Goal: Transaction & Acquisition: Download file/media

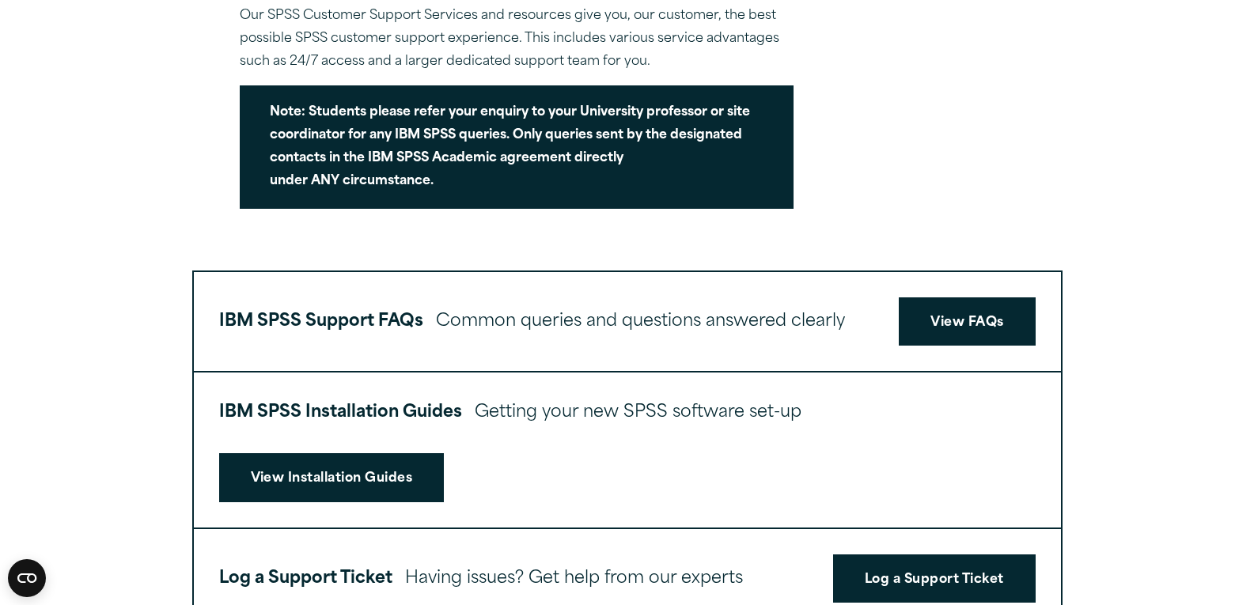
scroll to position [237, 0]
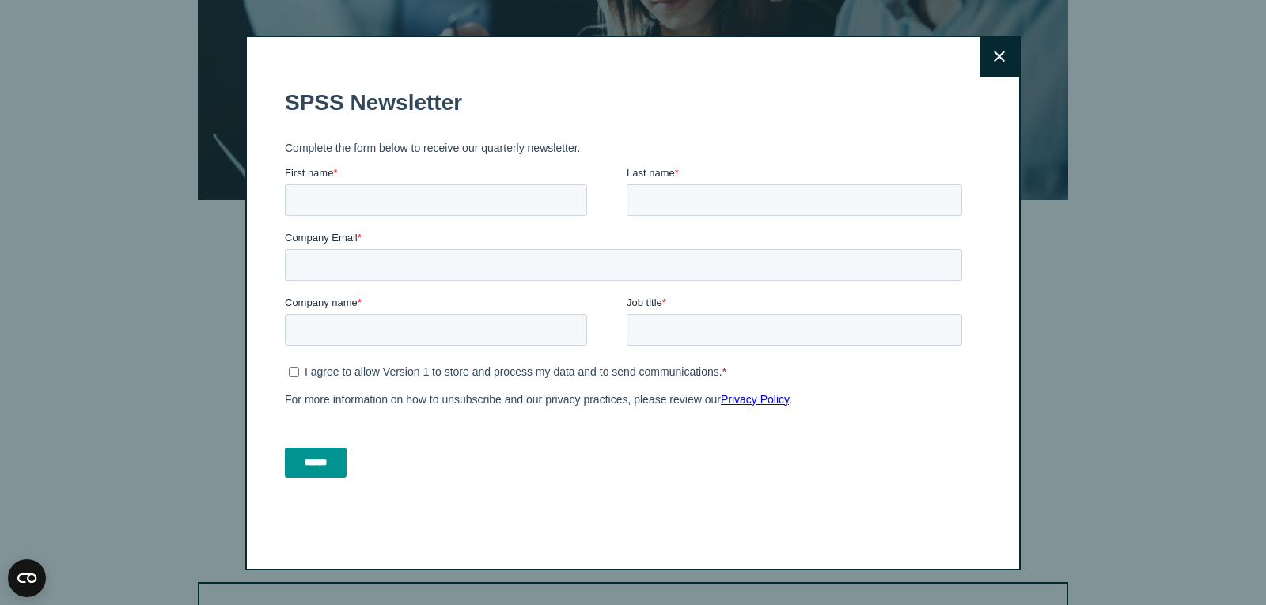
click at [995, 55] on icon at bounding box center [999, 56] width 11 height 11
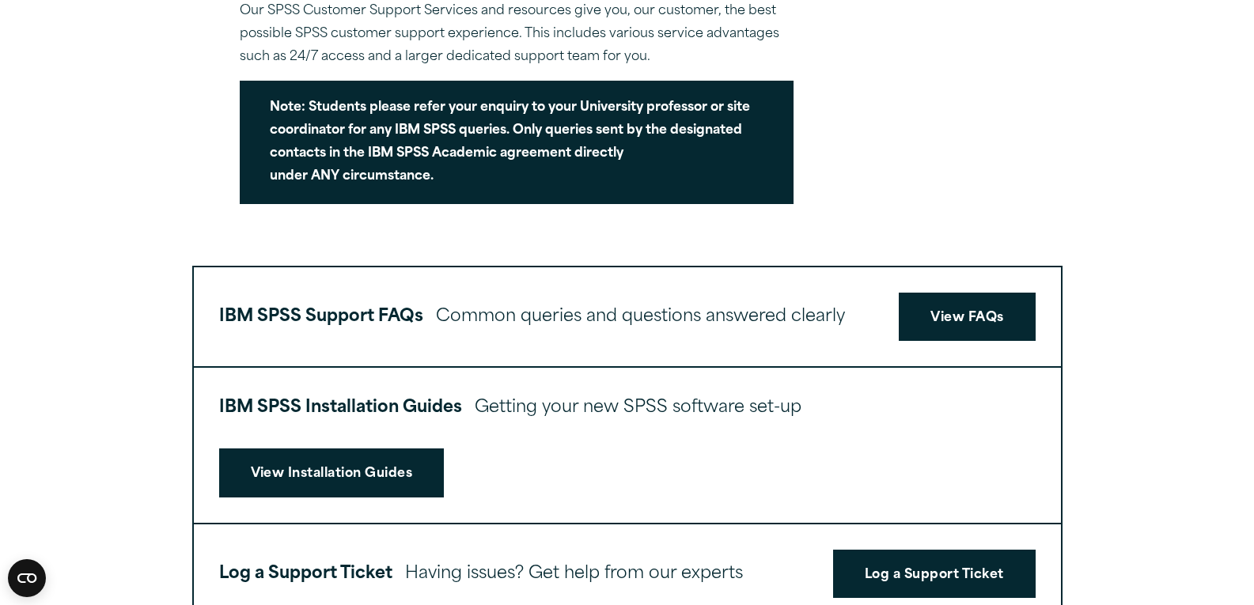
scroll to position [633, 0]
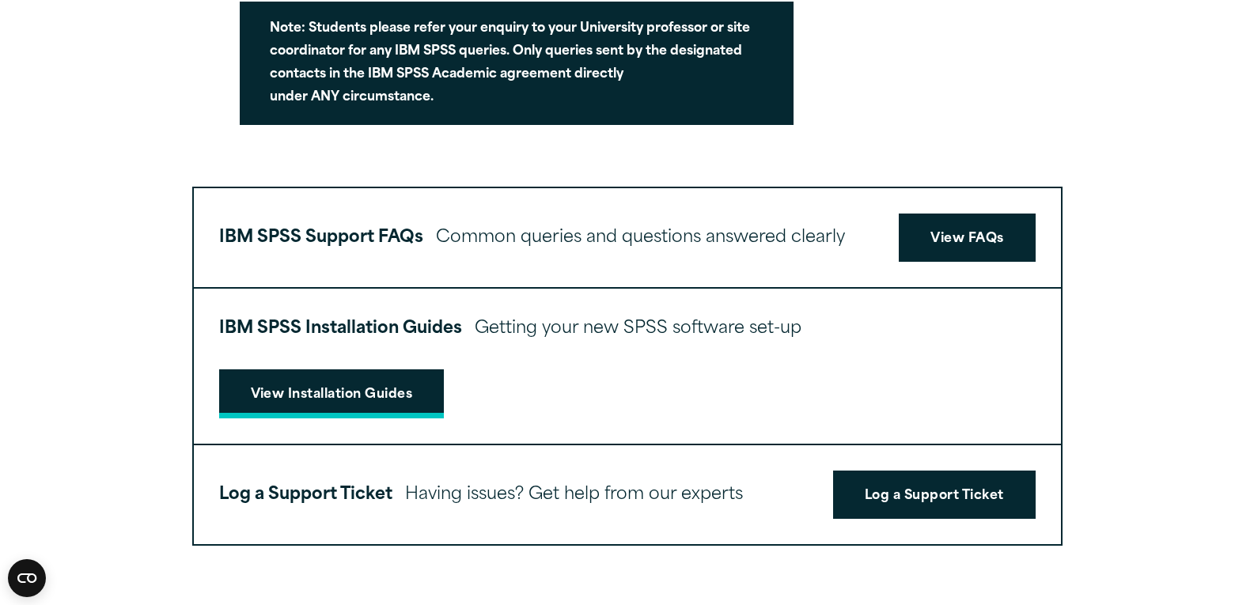
click at [376, 396] on link "View Installation Guides" at bounding box center [331, 393] width 225 height 49
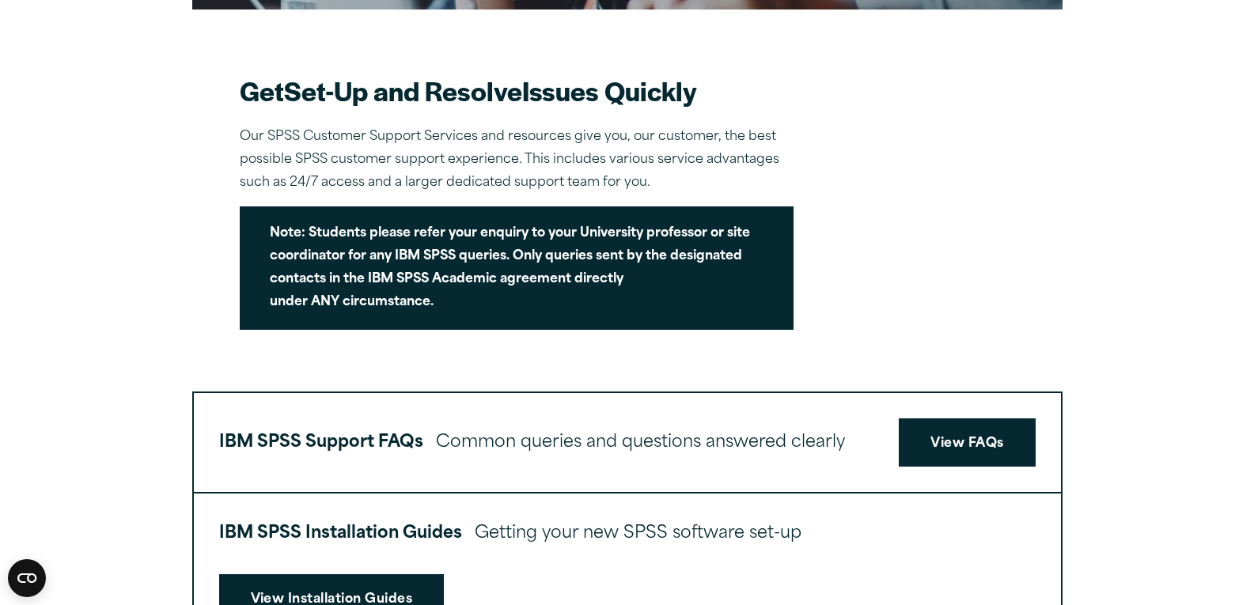
scroll to position [396, 0]
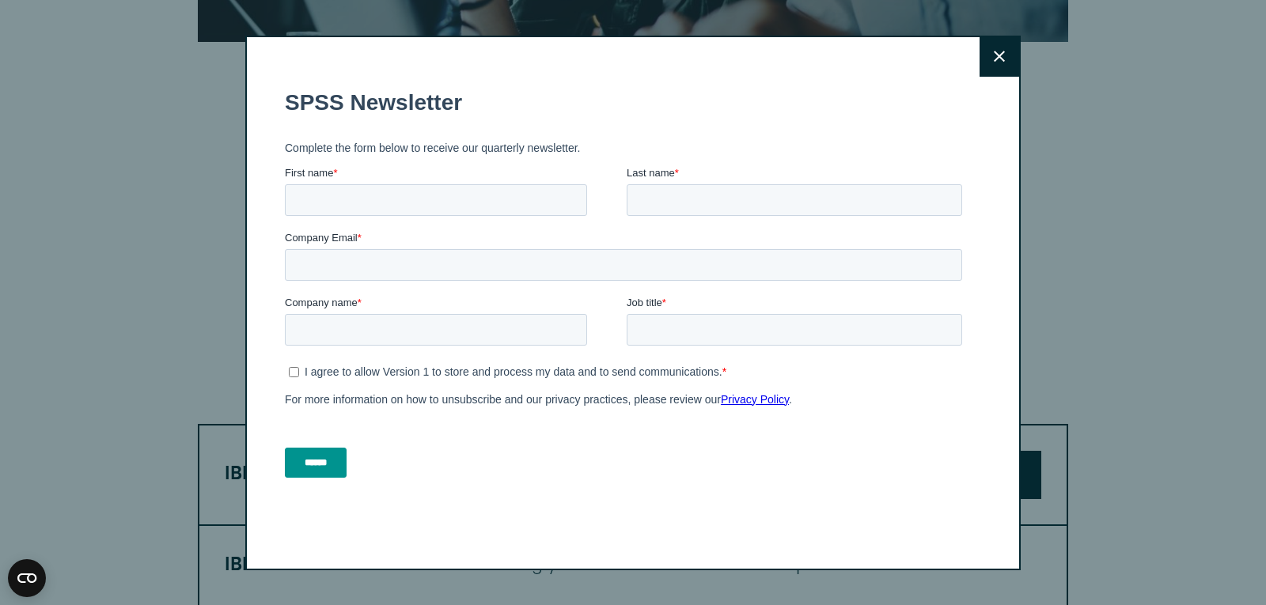
click at [993, 48] on button "Close" at bounding box center [999, 57] width 40 height 40
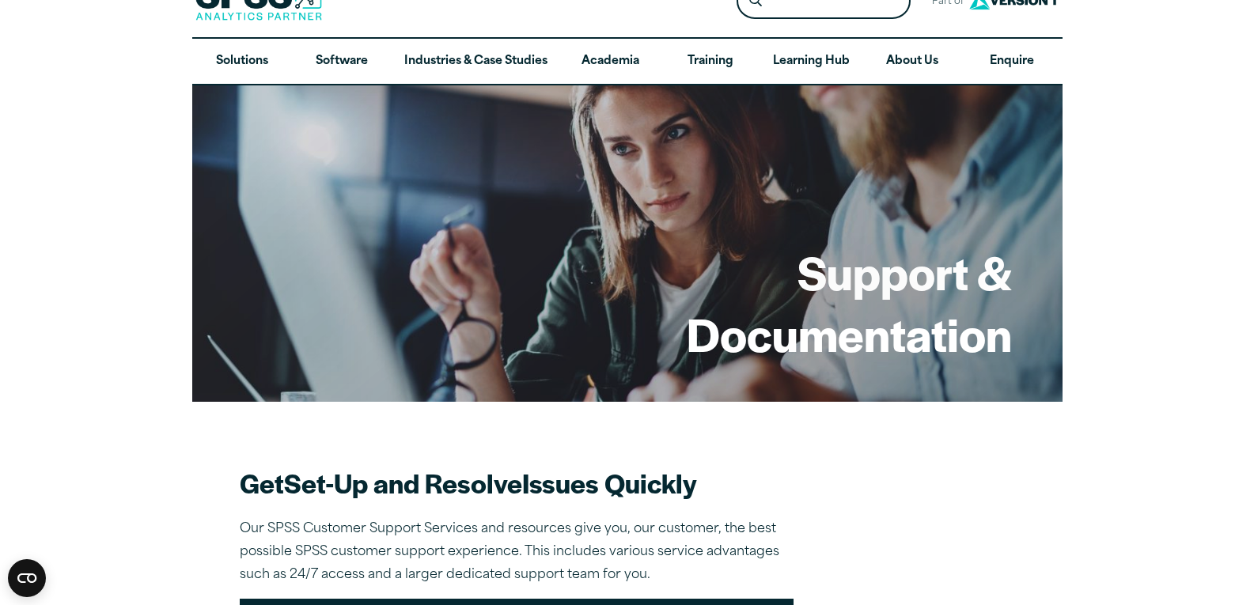
scroll to position [0, 0]
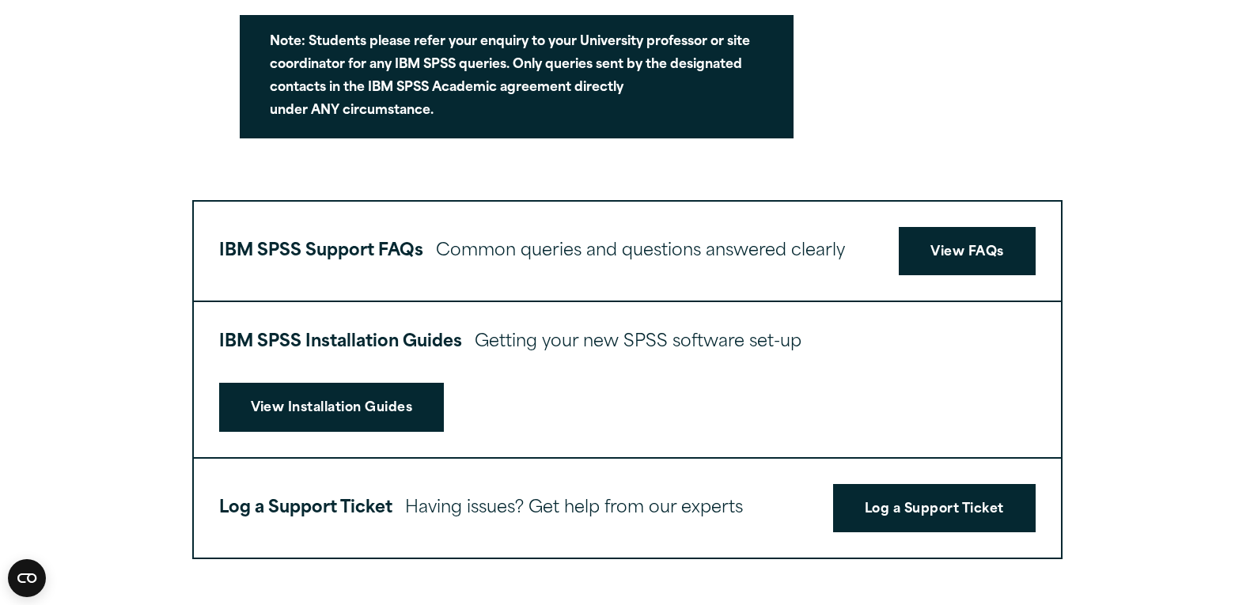
scroll to position [712, 0]
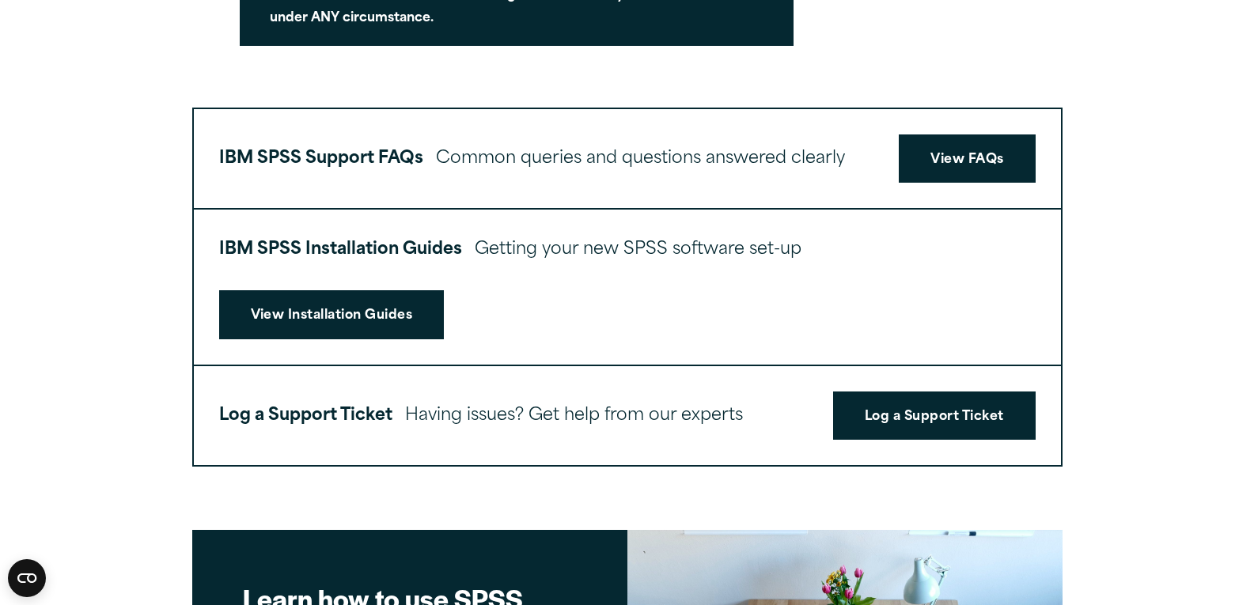
click at [1152, 123] on article "Support & Documentation Get Set-Up and Resolve Issues Quickly Our SPSS Customer…" at bounding box center [627, 301] width 1254 height 1784
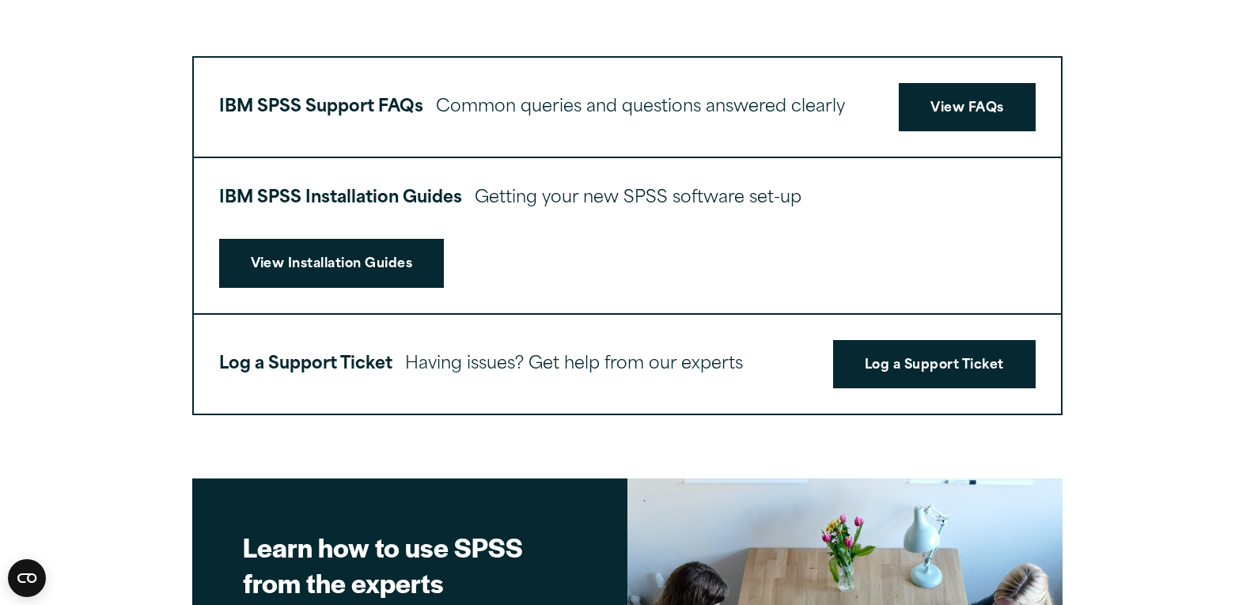
scroll to position [503, 0]
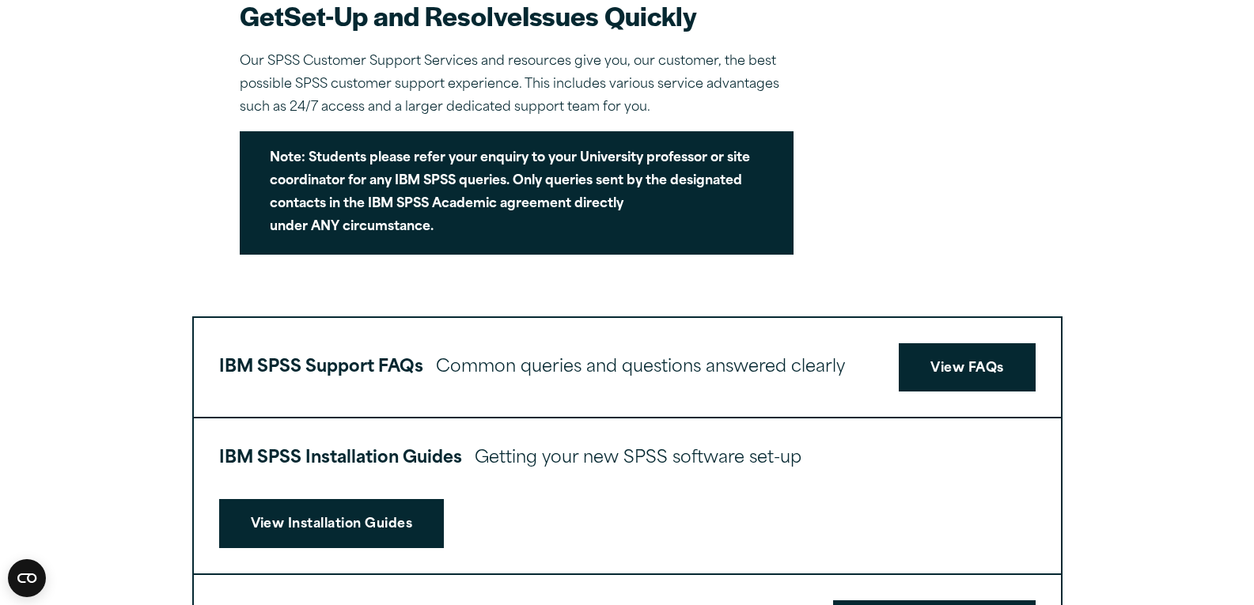
click at [472, 209] on strong "Note: Students please refer your enquiry to your University professor or site c…" at bounding box center [510, 192] width 480 height 81
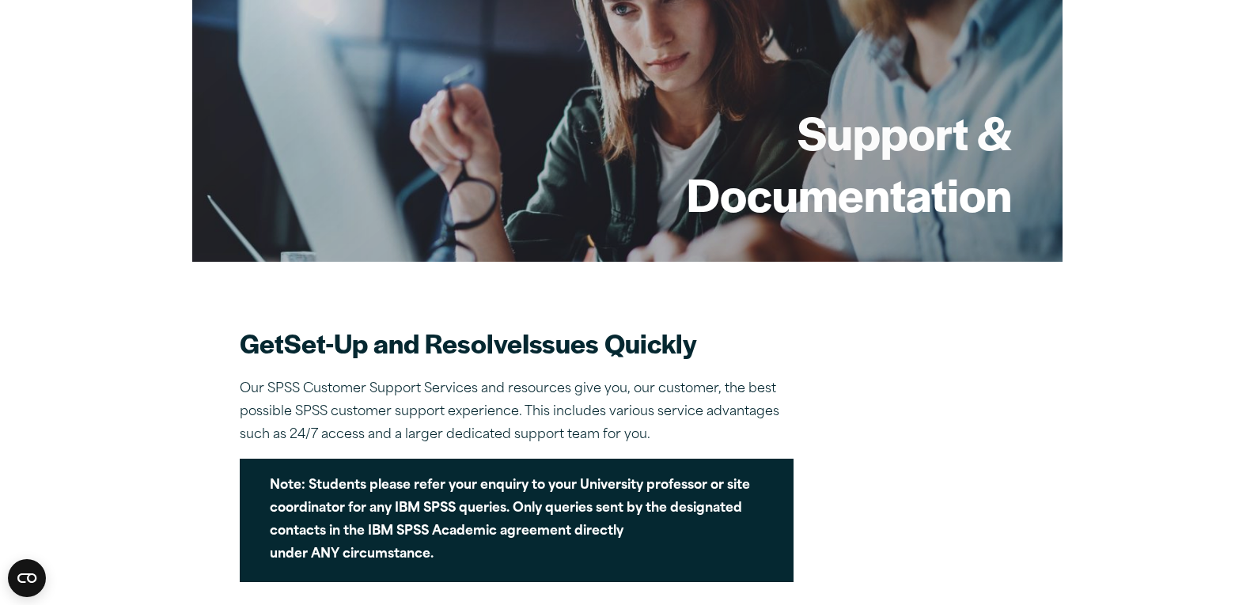
scroll to position [0, 0]
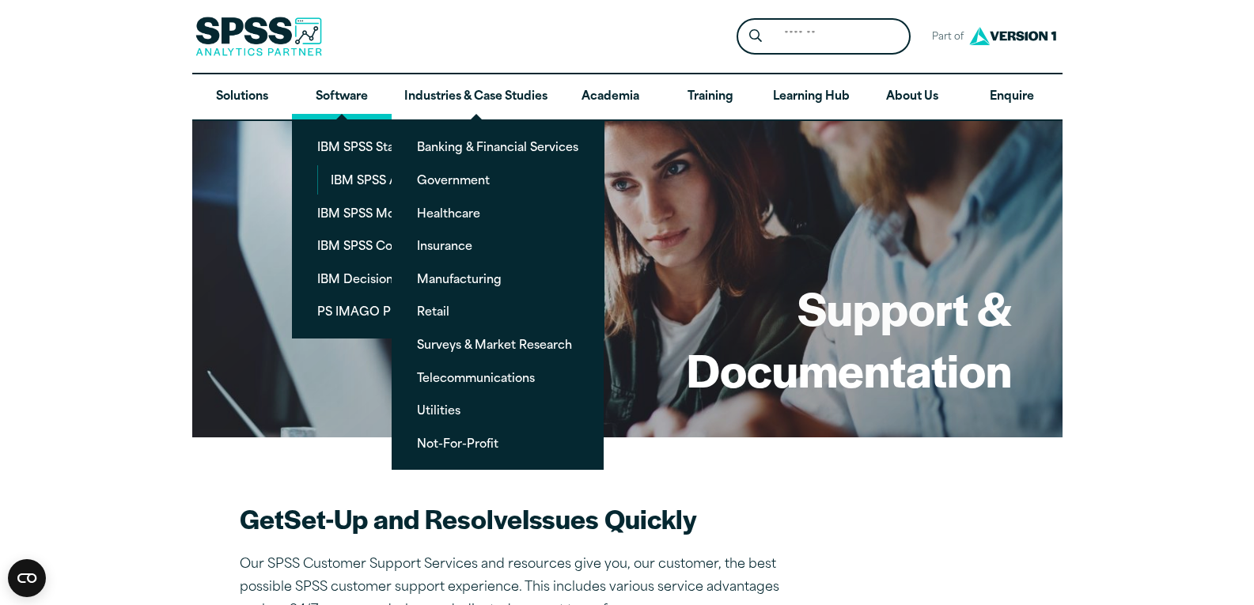
click at [330, 78] on link "Software" at bounding box center [342, 97] width 100 height 46
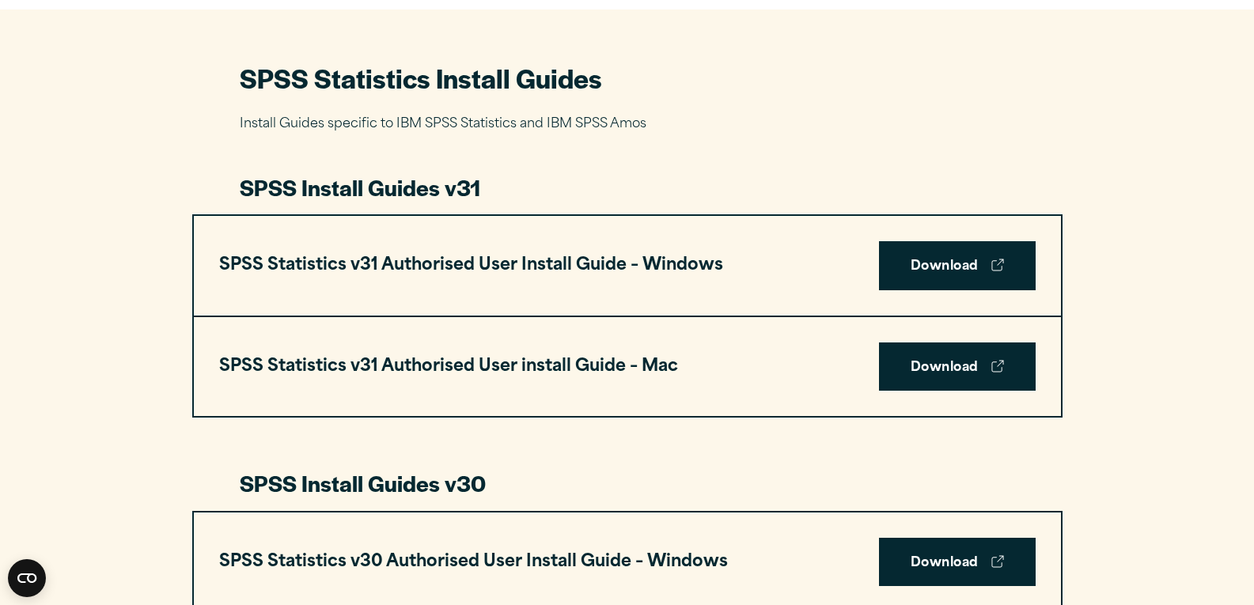
scroll to position [712, 0]
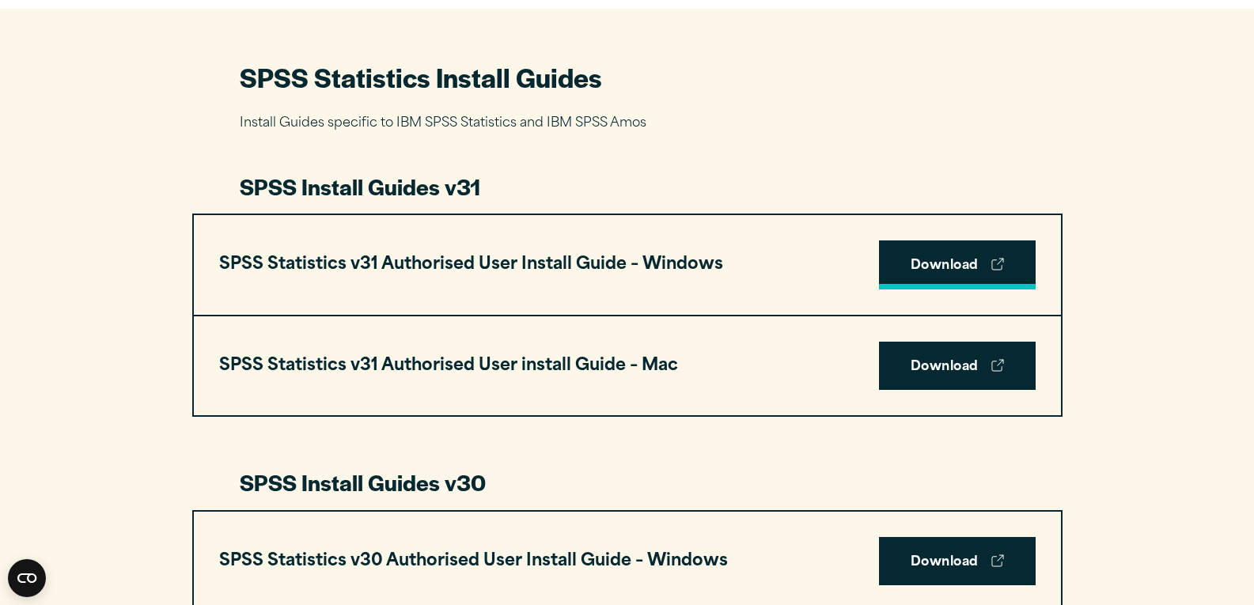
click at [942, 271] on link "Download" at bounding box center [957, 265] width 157 height 49
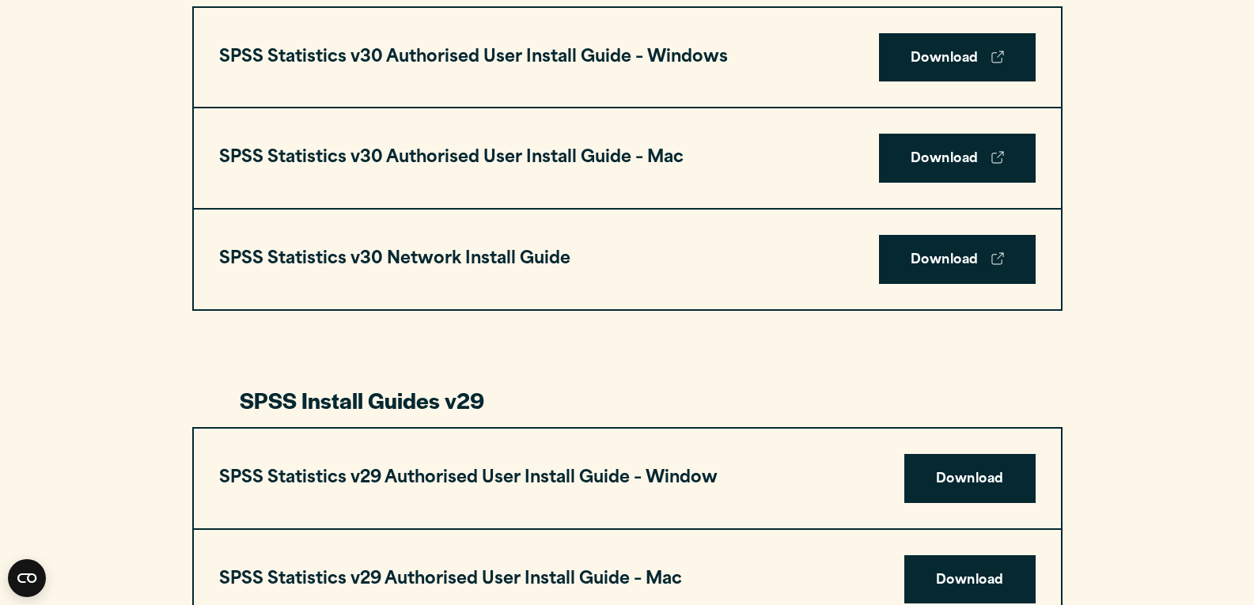
scroll to position [1029, 0]
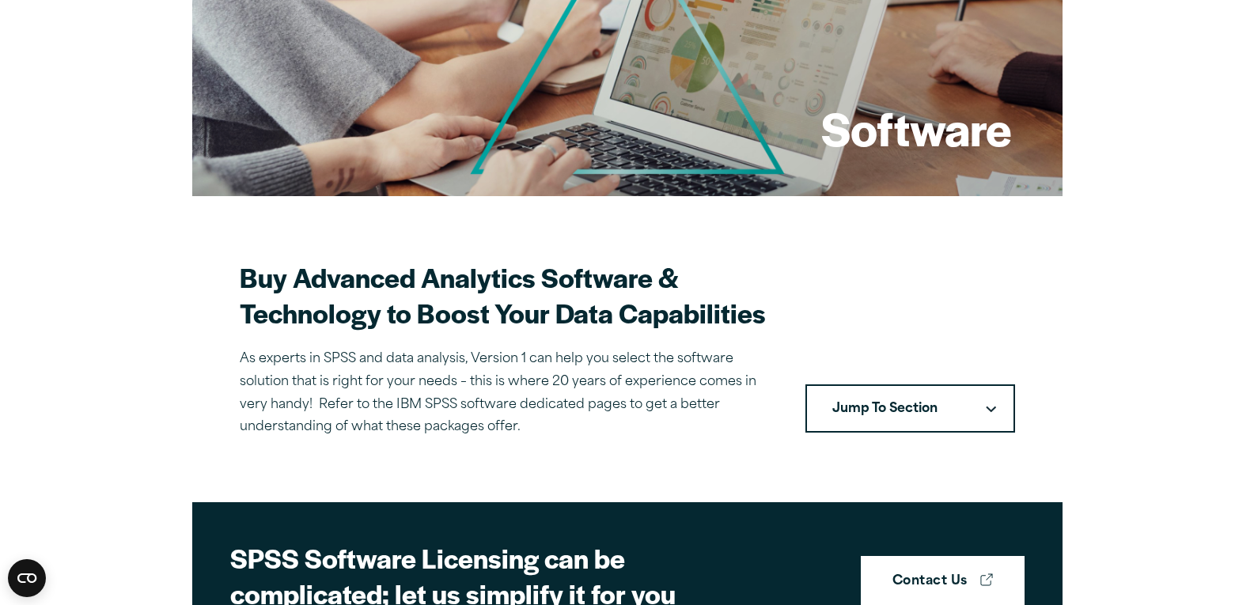
scroll to position [475, 0]
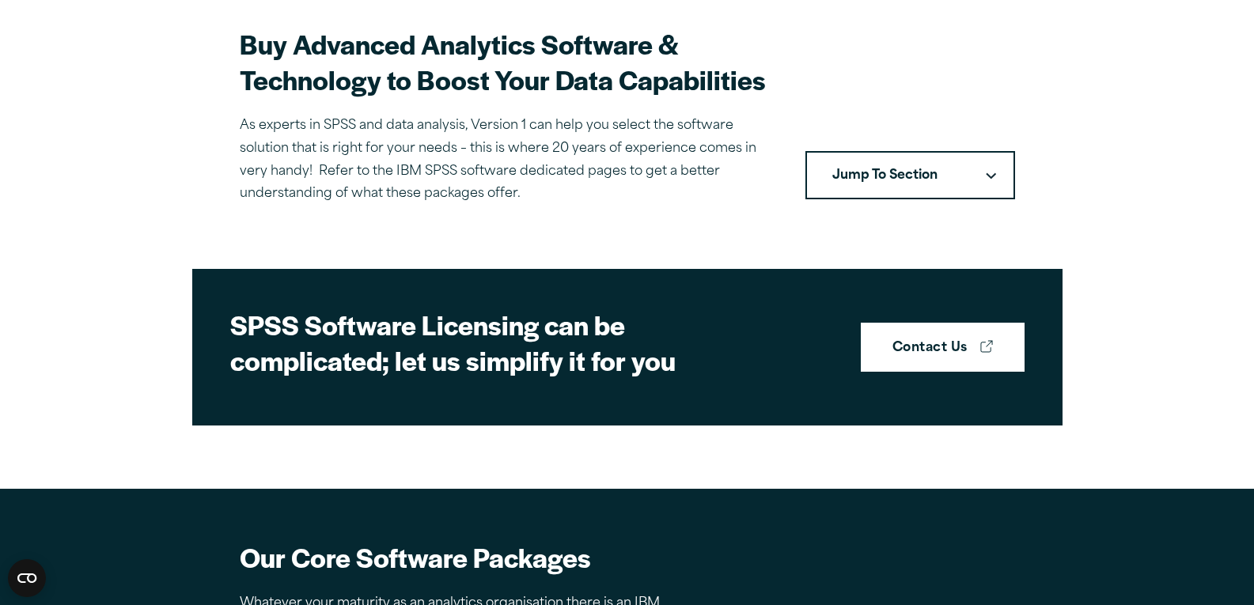
click at [969, 184] on button "Jump To Section" at bounding box center [910, 175] width 210 height 49
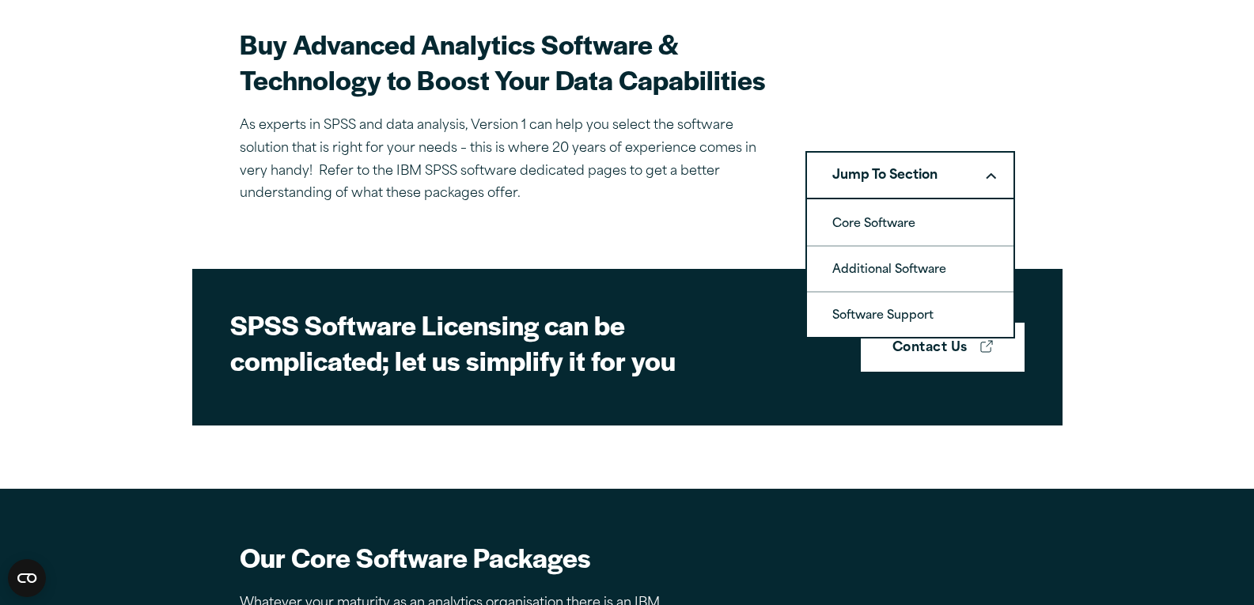
click at [969, 183] on button "Jump To Section" at bounding box center [910, 175] width 210 height 49
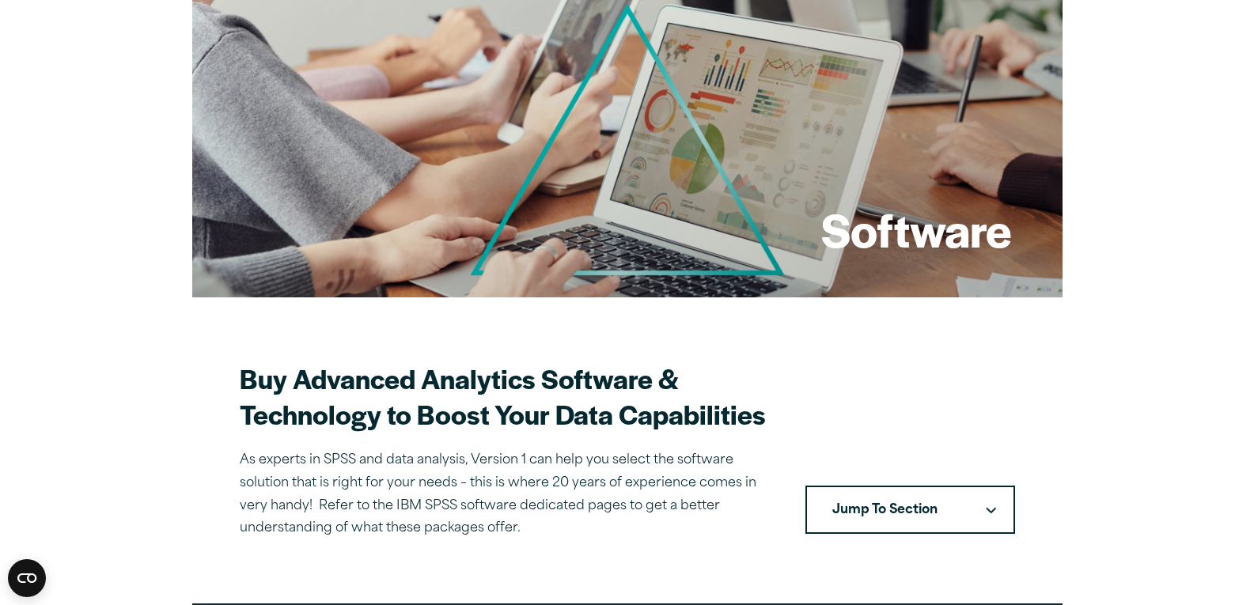
scroll to position [0, 0]
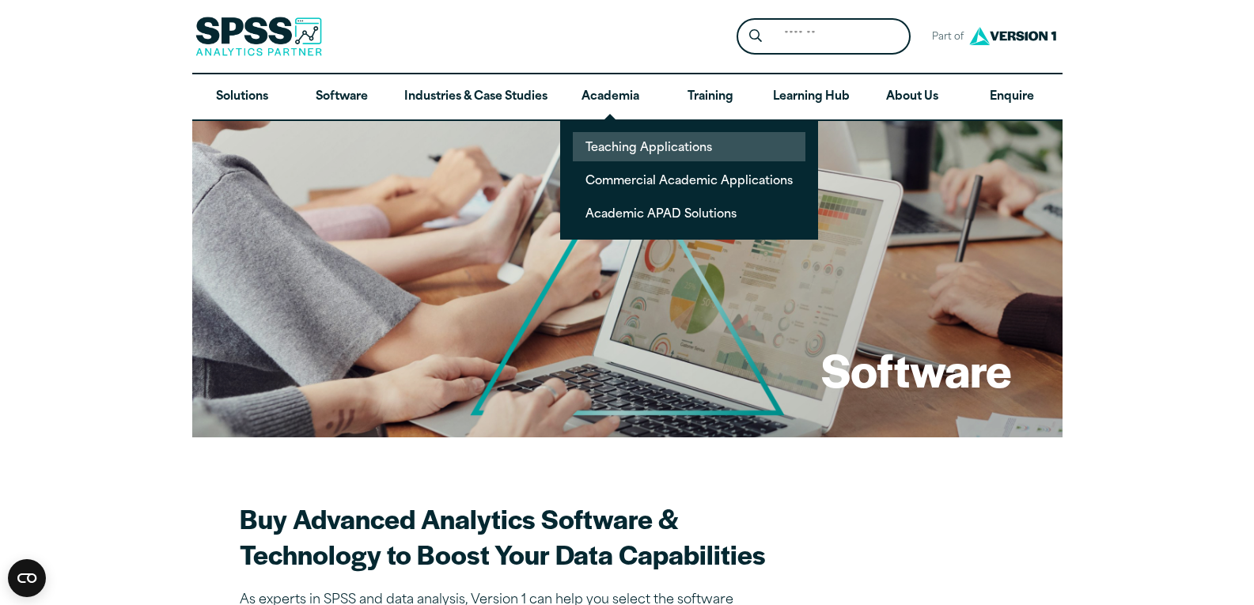
click at [656, 146] on link "Teaching Applications" at bounding box center [689, 146] width 233 height 29
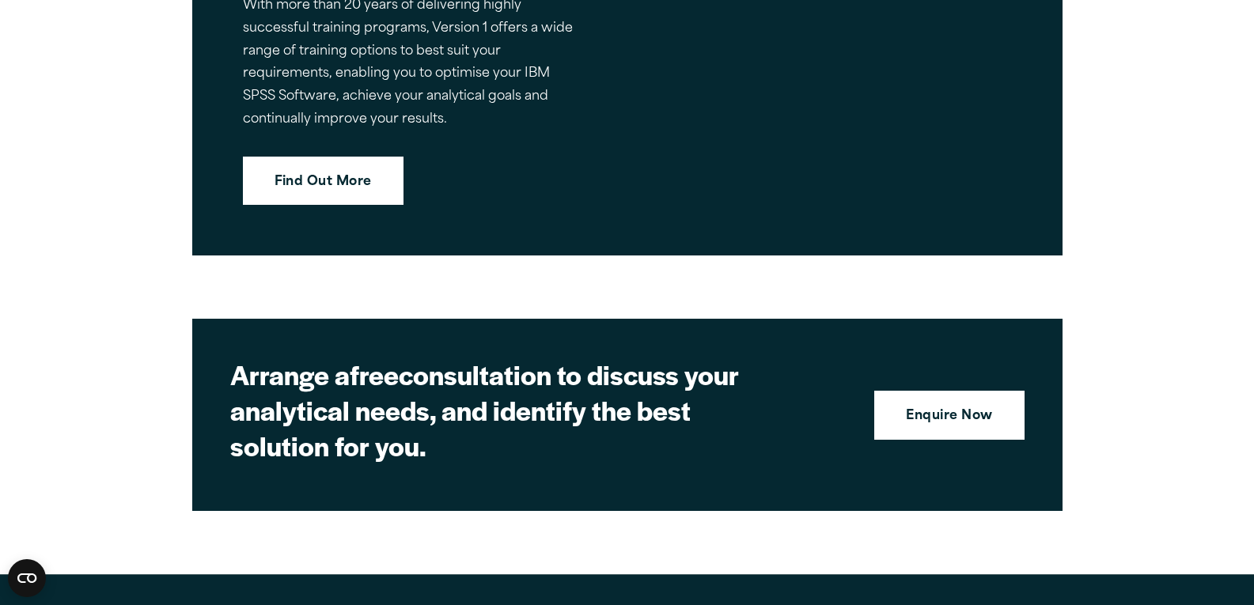
scroll to position [4352, 0]
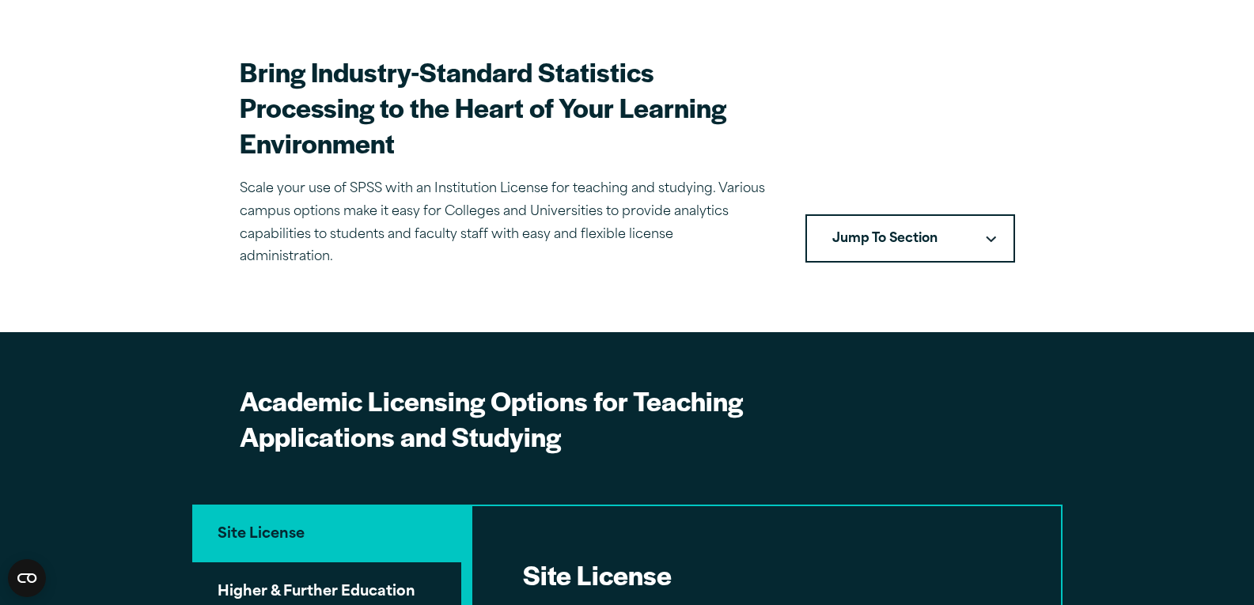
scroll to position [0, 0]
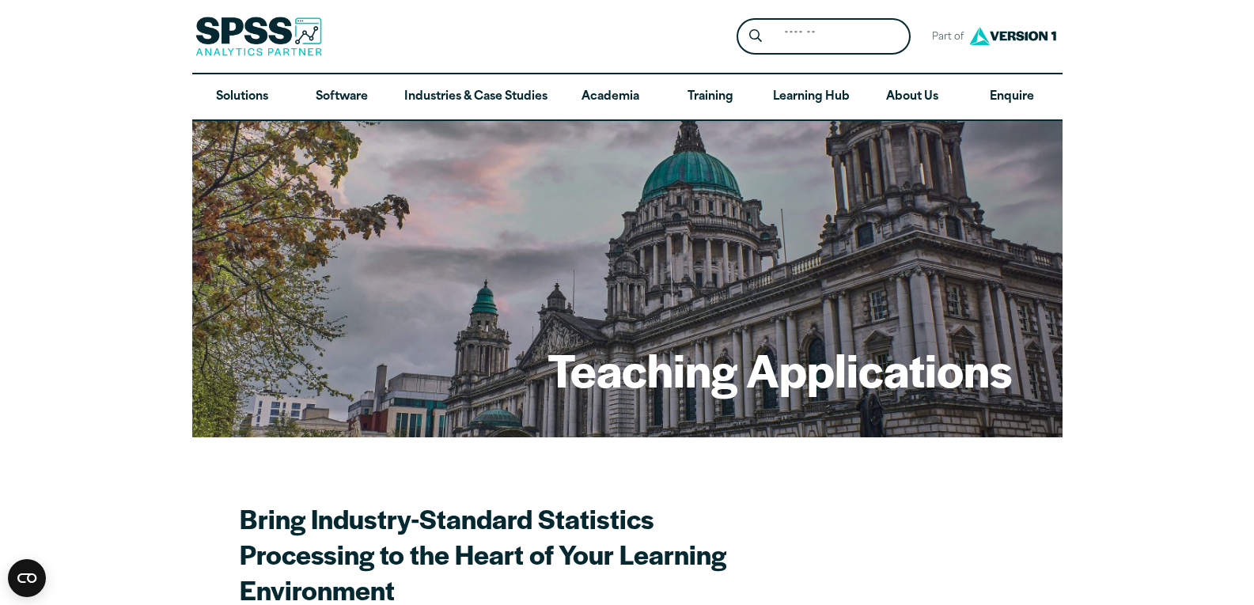
click at [975, 33] on img at bounding box center [1012, 35] width 95 height 29
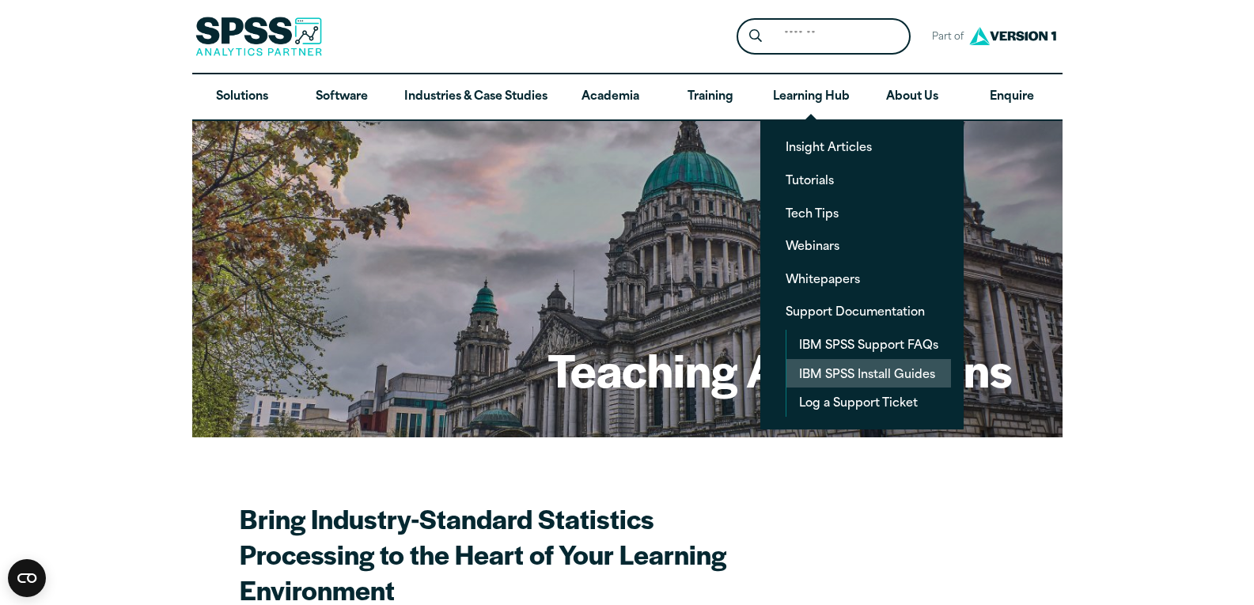
click at [891, 375] on link "IBM SPSS Install Guides" at bounding box center [868, 373] width 165 height 29
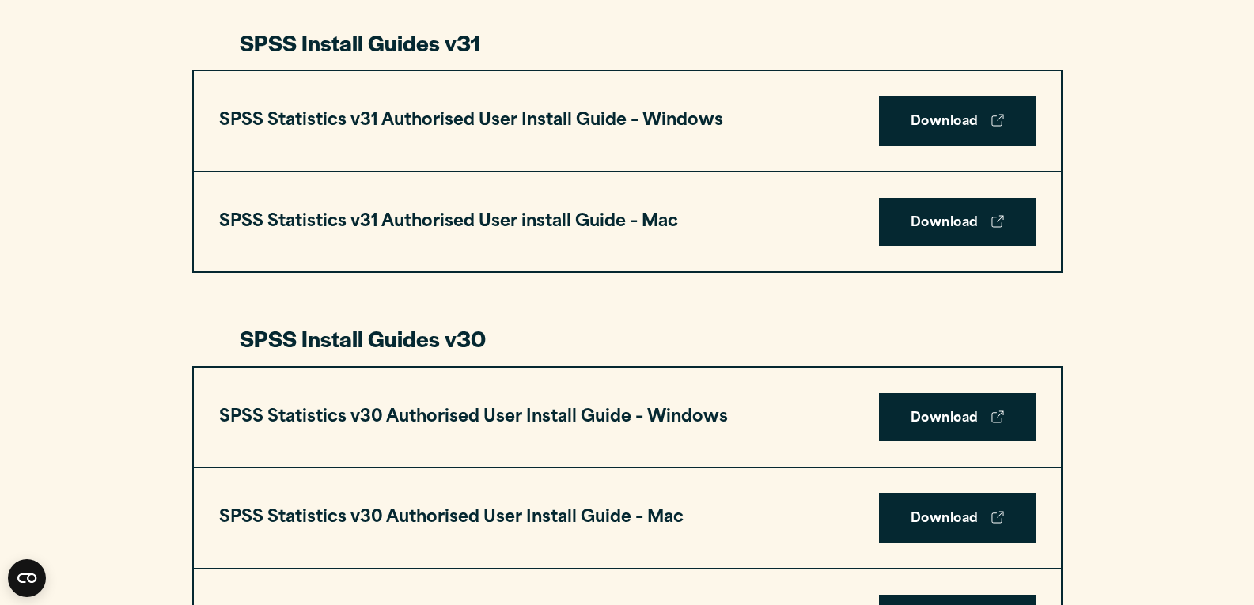
scroll to position [870, 0]
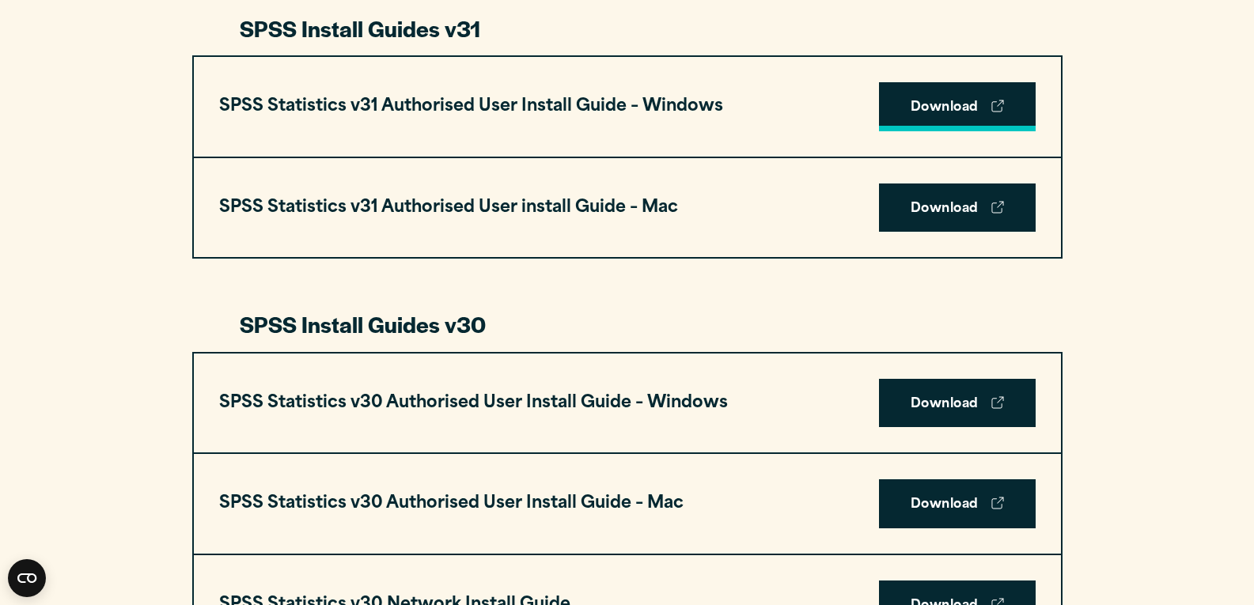
click at [968, 108] on link "Download" at bounding box center [957, 106] width 157 height 49
click at [959, 93] on link "Download" at bounding box center [957, 106] width 157 height 49
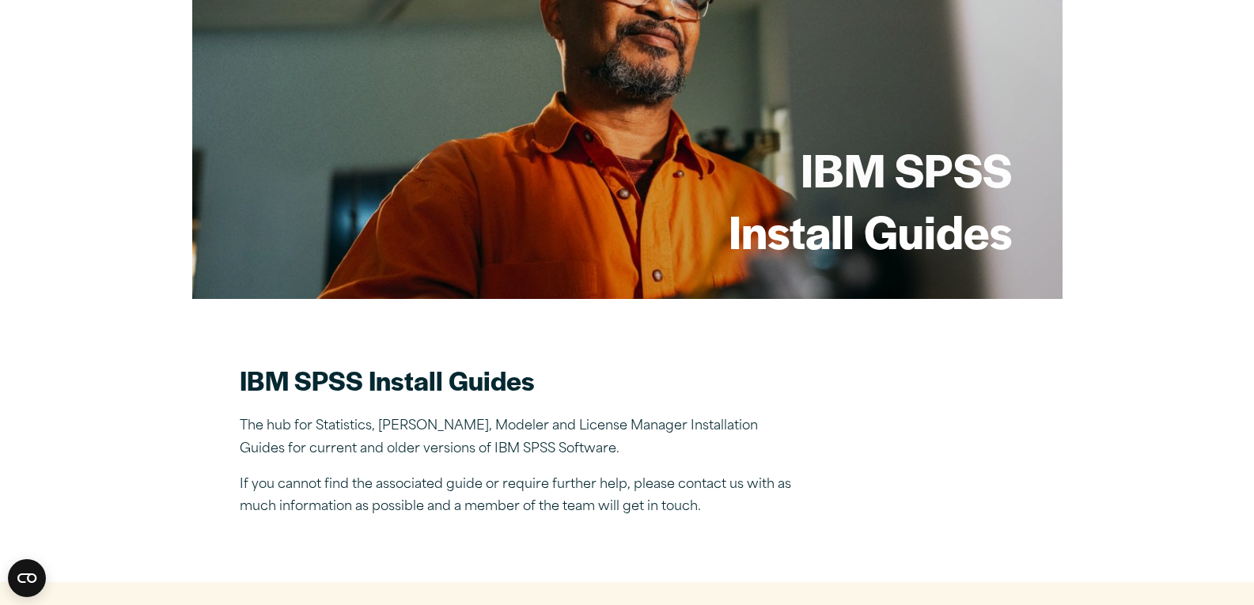
scroll to position [0, 0]
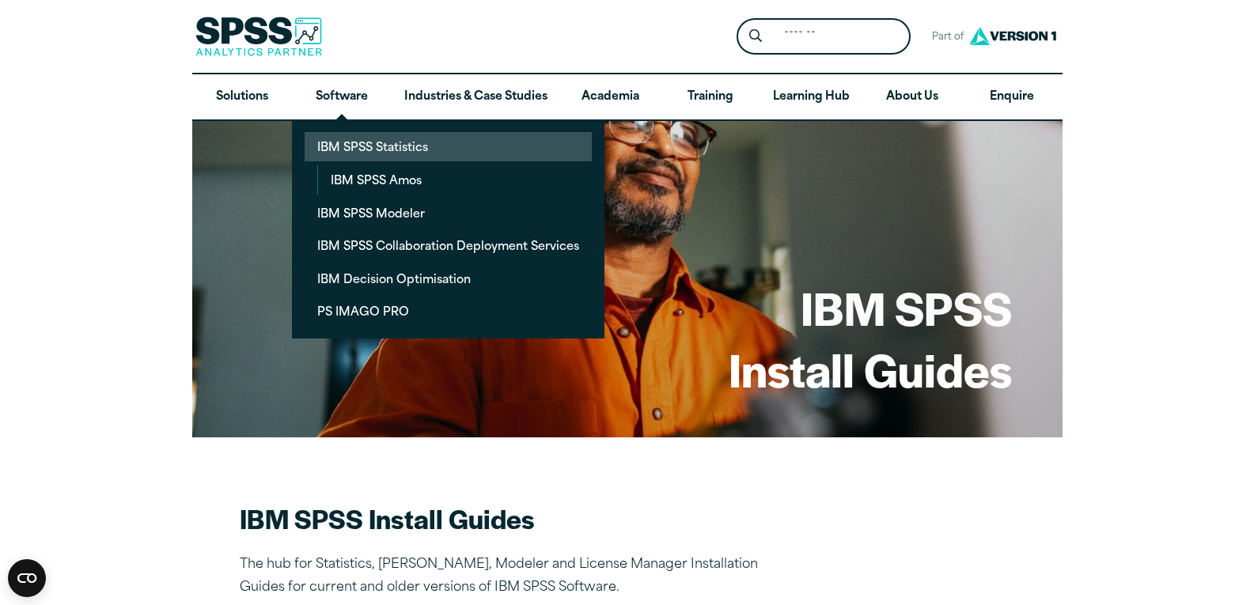
click at [364, 142] on link "IBM SPSS Statistics" at bounding box center [448, 146] width 287 height 29
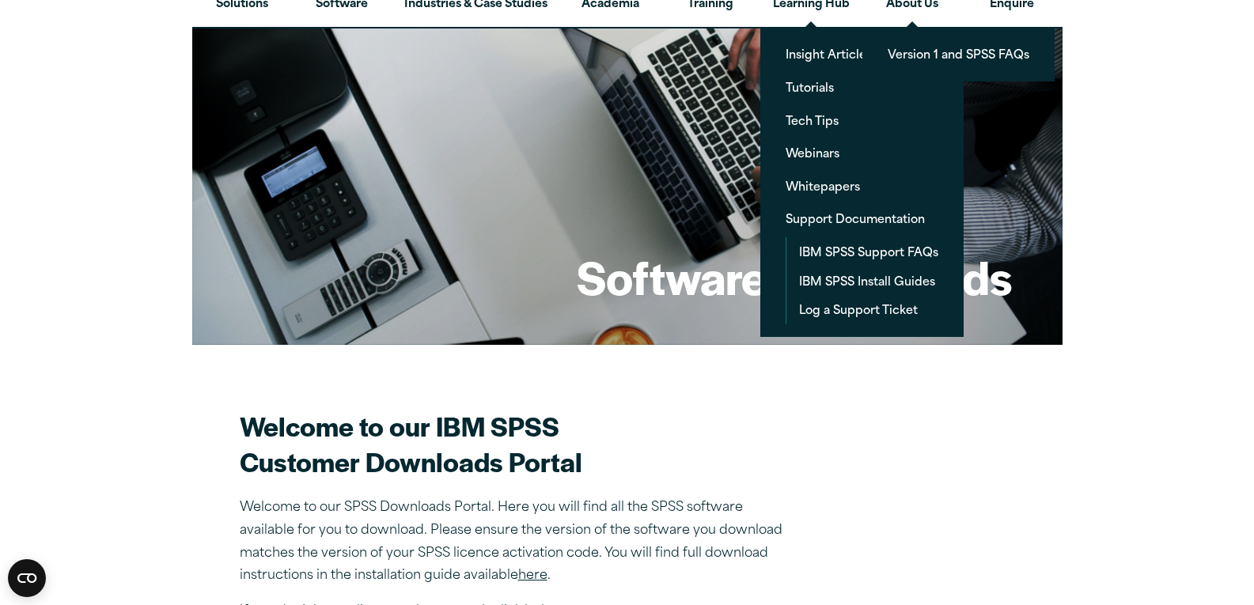
scroll to position [316, 0]
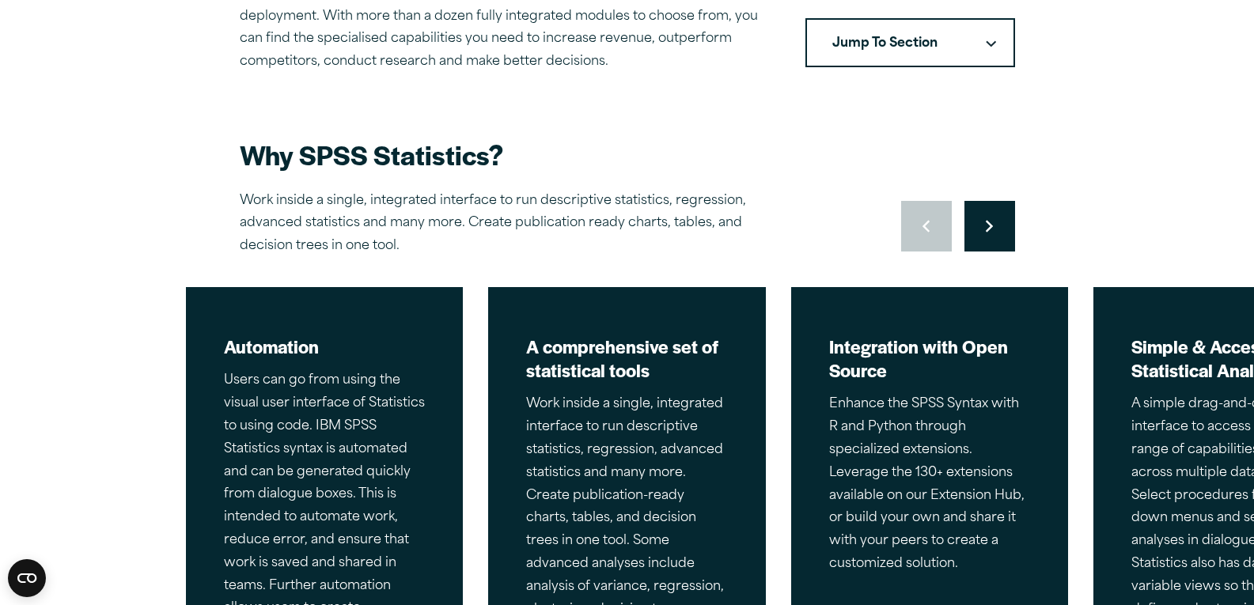
scroll to position [633, 0]
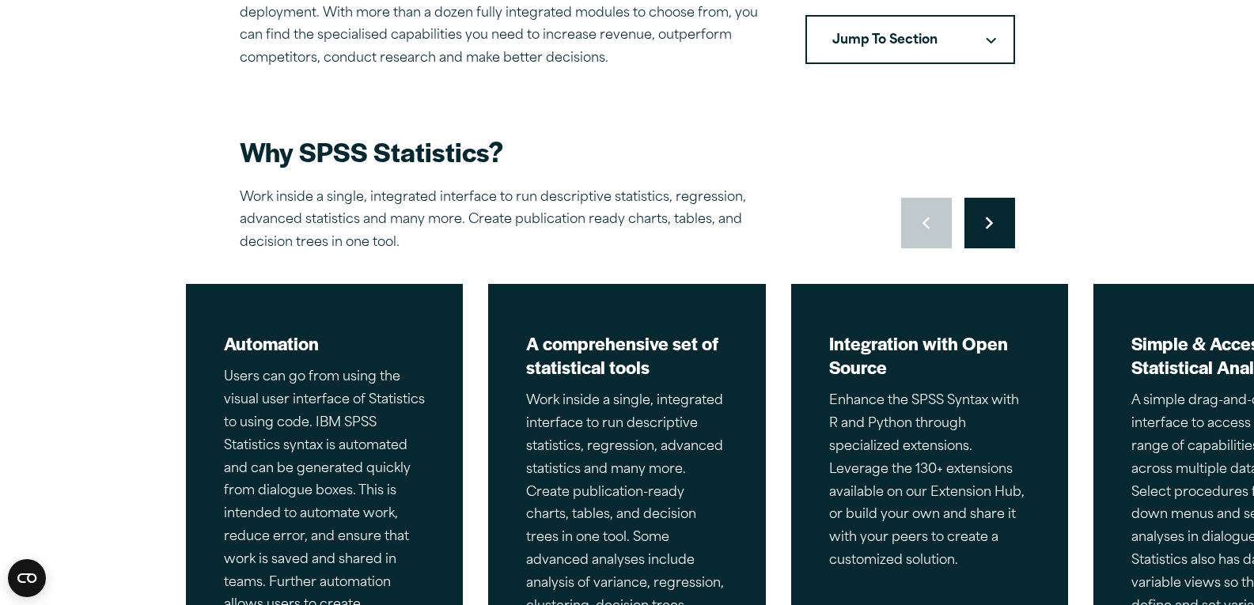
click at [971, 28] on button "Jump To Section" at bounding box center [910, 39] width 210 height 49
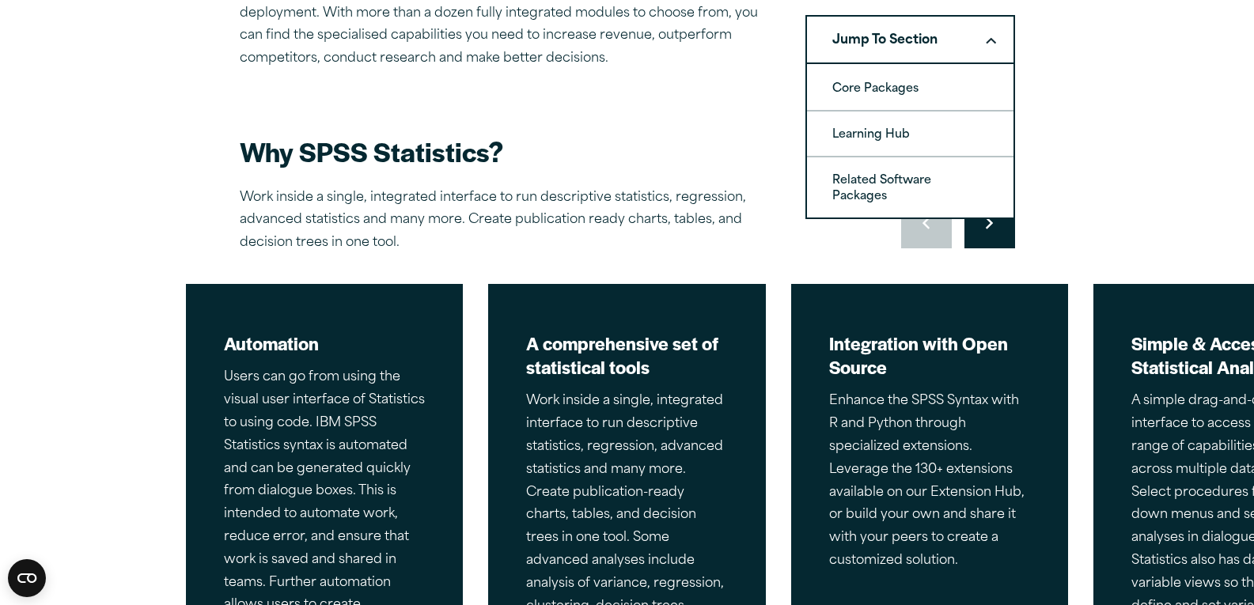
click at [898, 45] on button "Jump To Section" at bounding box center [910, 39] width 210 height 49
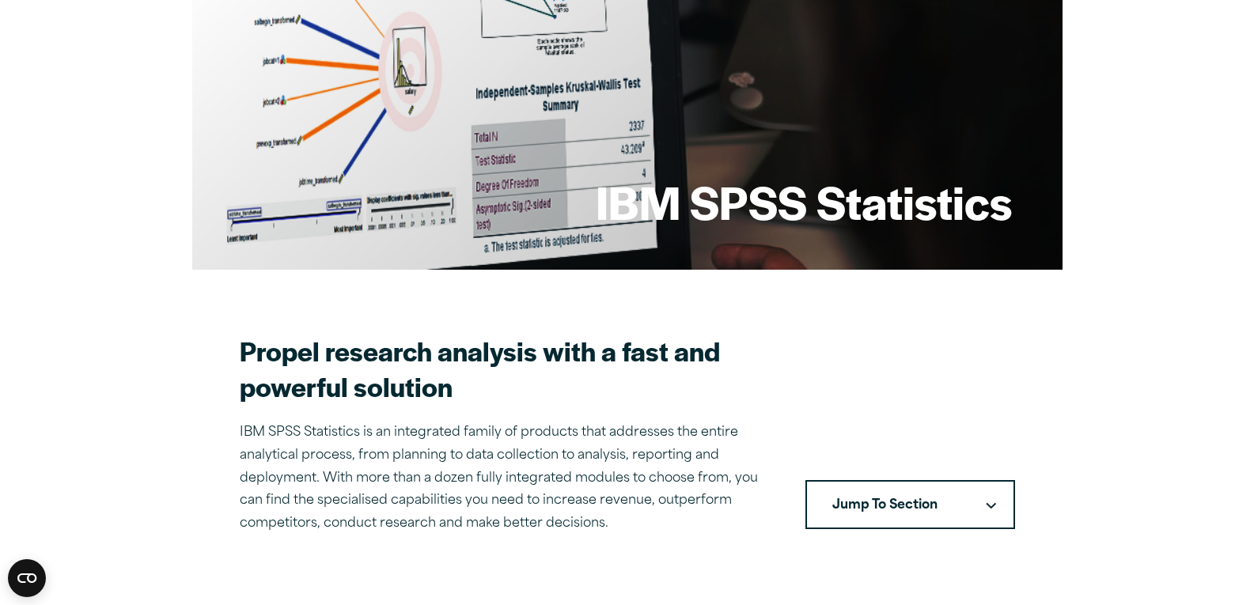
scroll to position [0, 0]
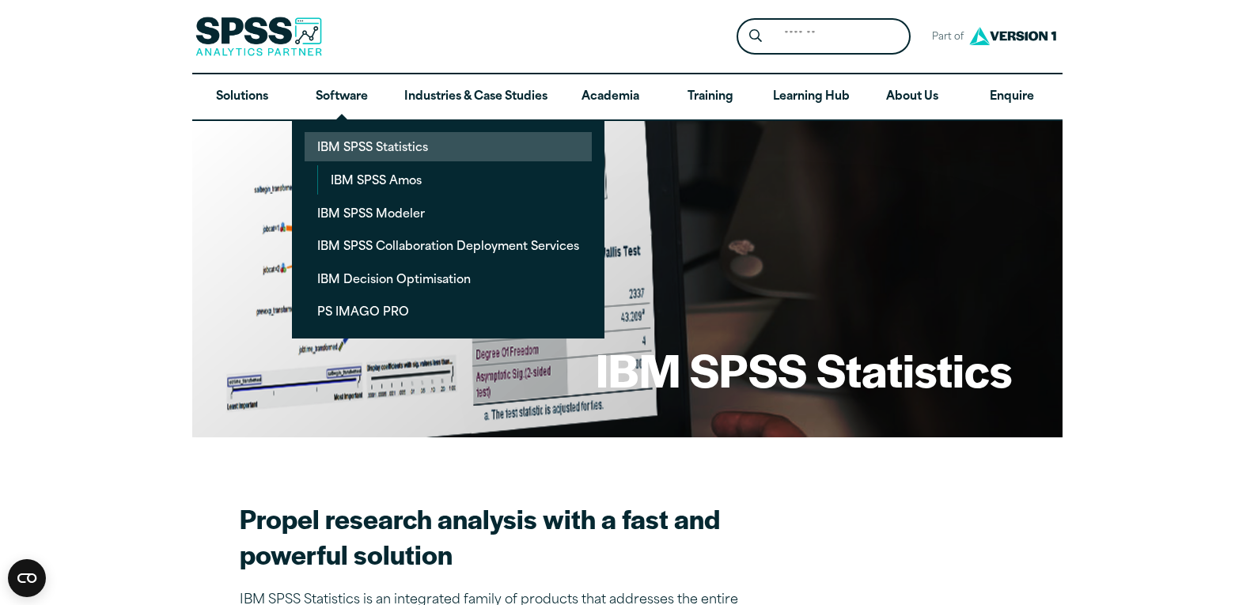
click at [385, 153] on link "IBM SPSS Statistics" at bounding box center [448, 146] width 287 height 29
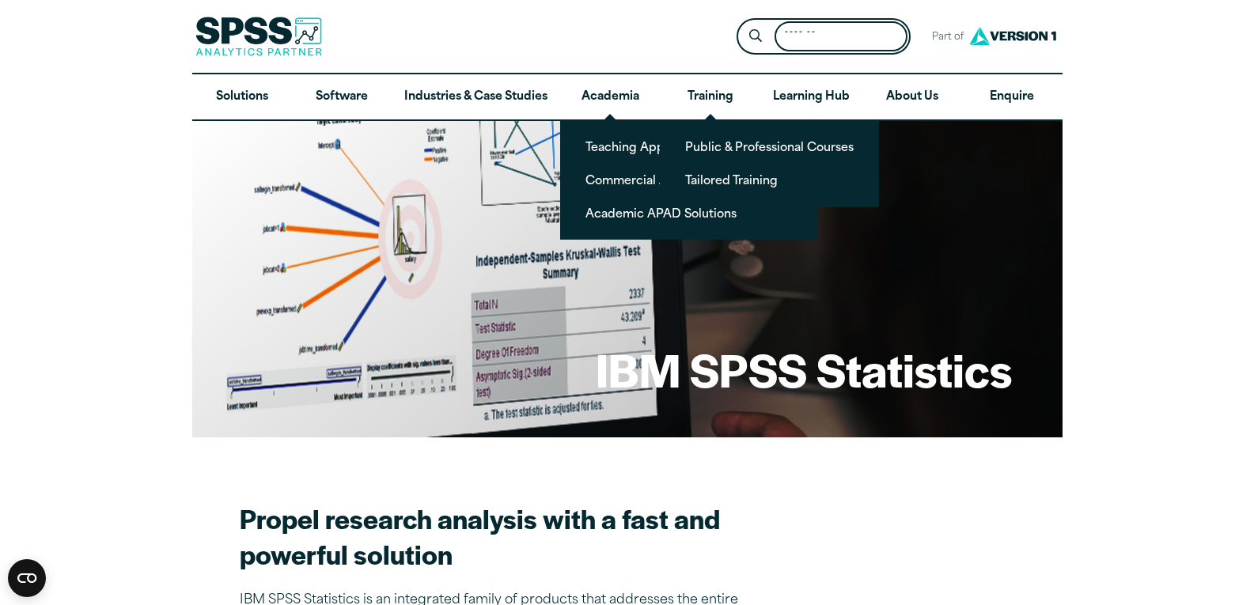
click at [812, 24] on input "Search for:" at bounding box center [841, 36] width 133 height 31
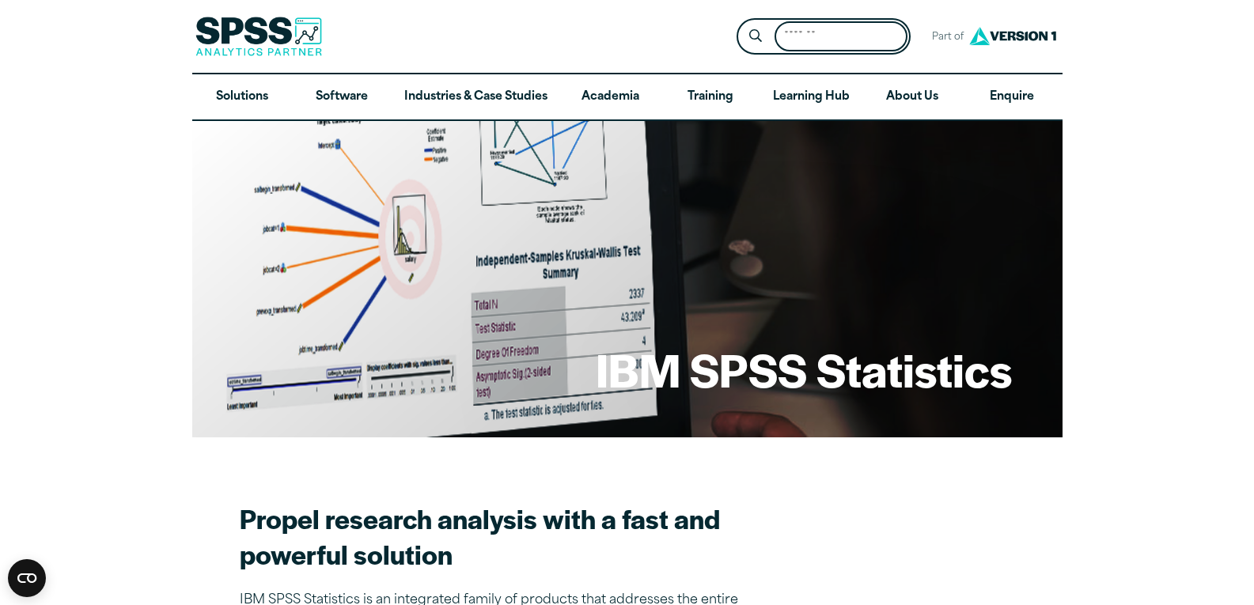
click at [812, 24] on input "Search for:" at bounding box center [841, 36] width 133 height 31
paste input "**********"
type input "**********"
click at [741, 22] on button "Submit Site Search" at bounding box center [755, 36] width 29 height 29
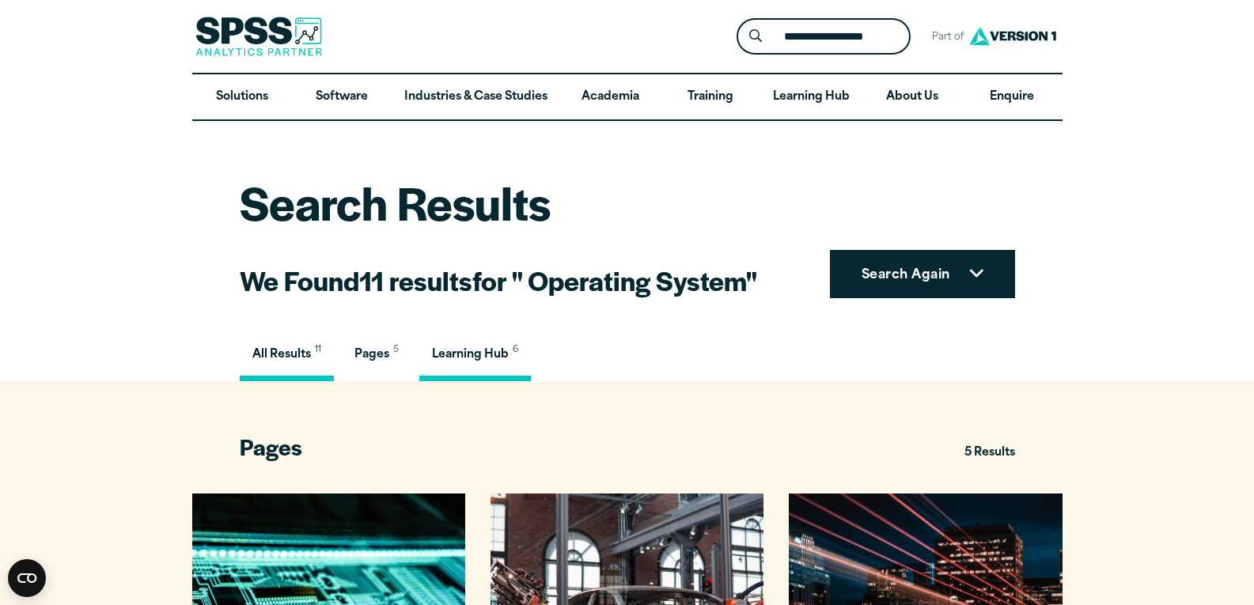
click at [514, 350] on sup "6" at bounding box center [513, 350] width 9 height 0
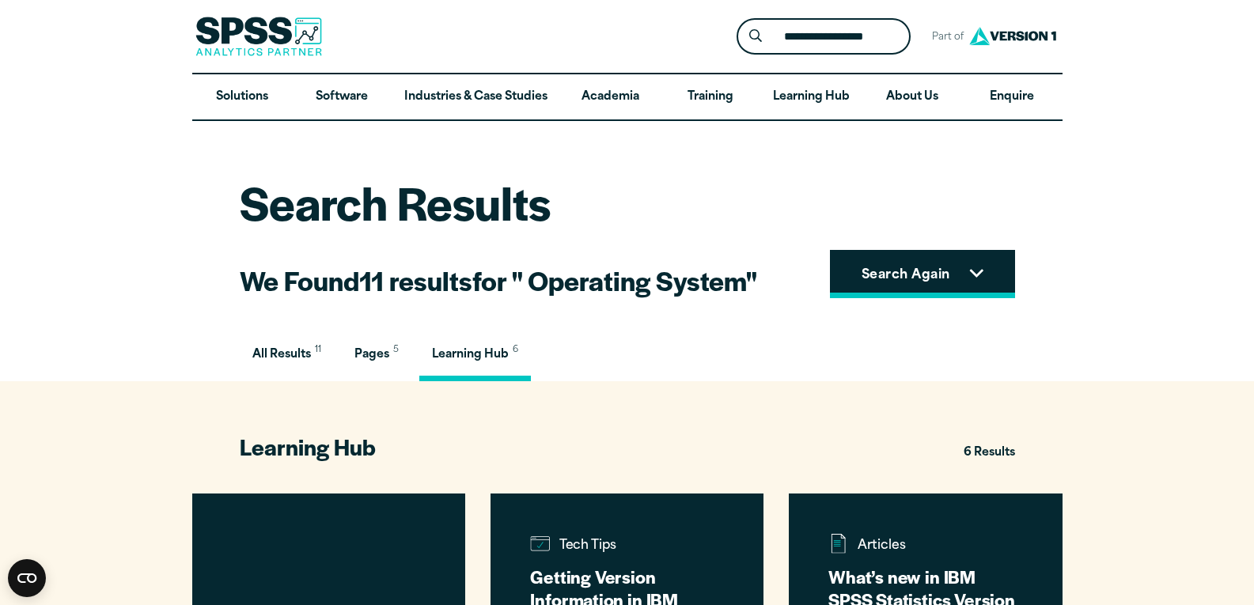
click at [985, 290] on button "Search Again" at bounding box center [922, 274] width 185 height 49
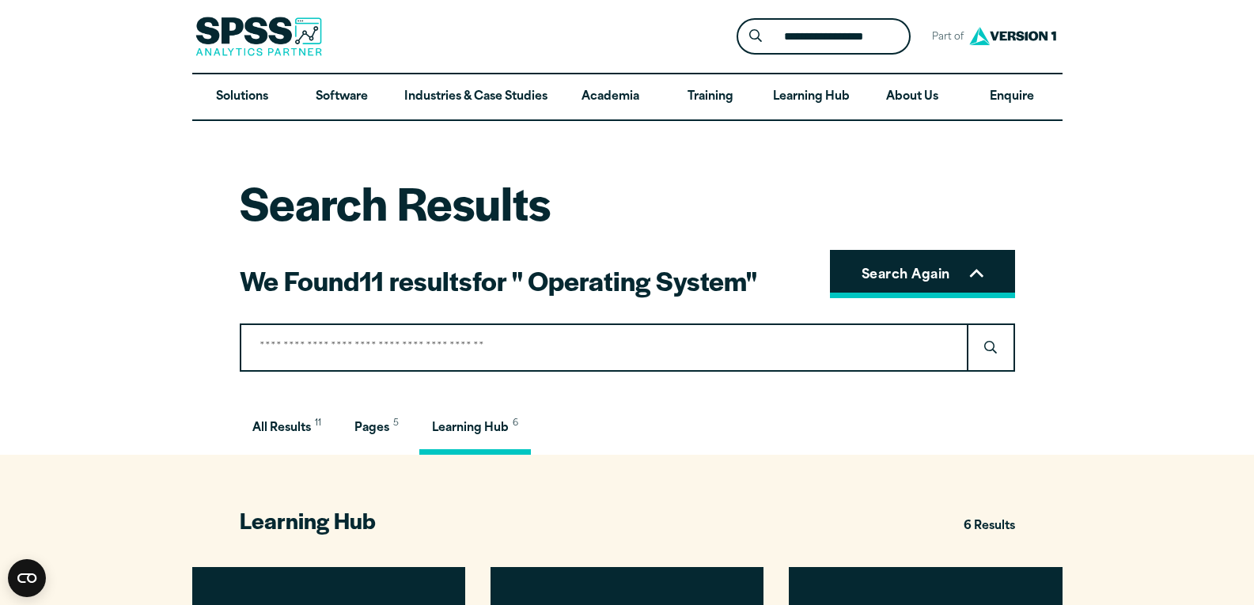
click at [984, 285] on button "Search Again" at bounding box center [922, 274] width 185 height 49
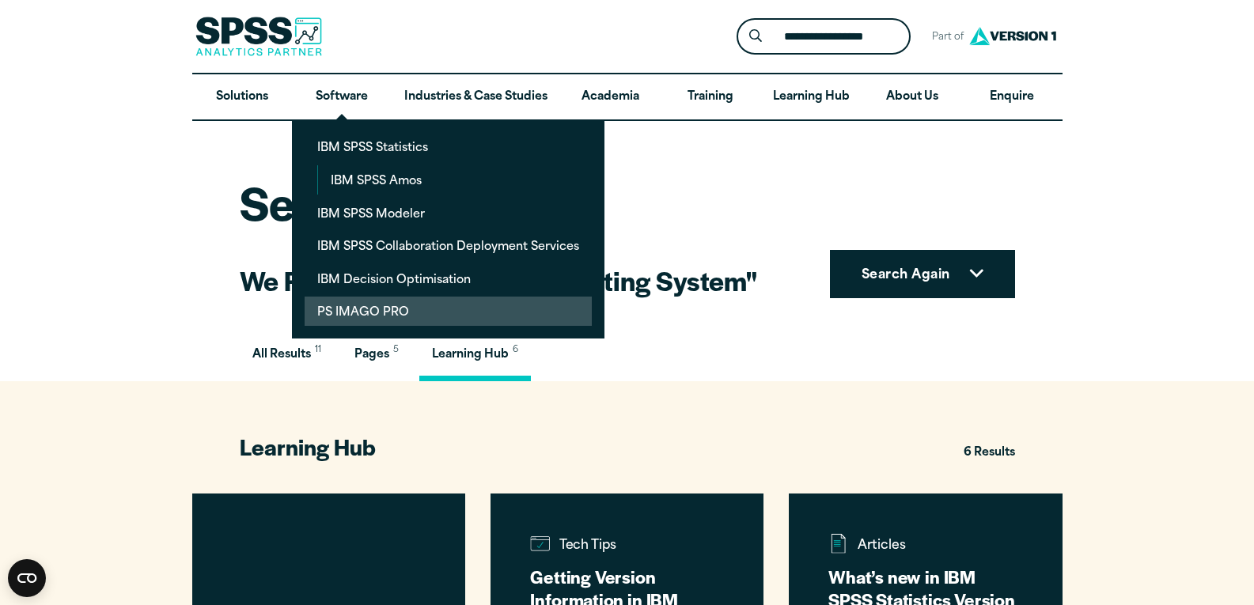
click at [384, 309] on link "PS IMAGO PRO" at bounding box center [448, 311] width 287 height 29
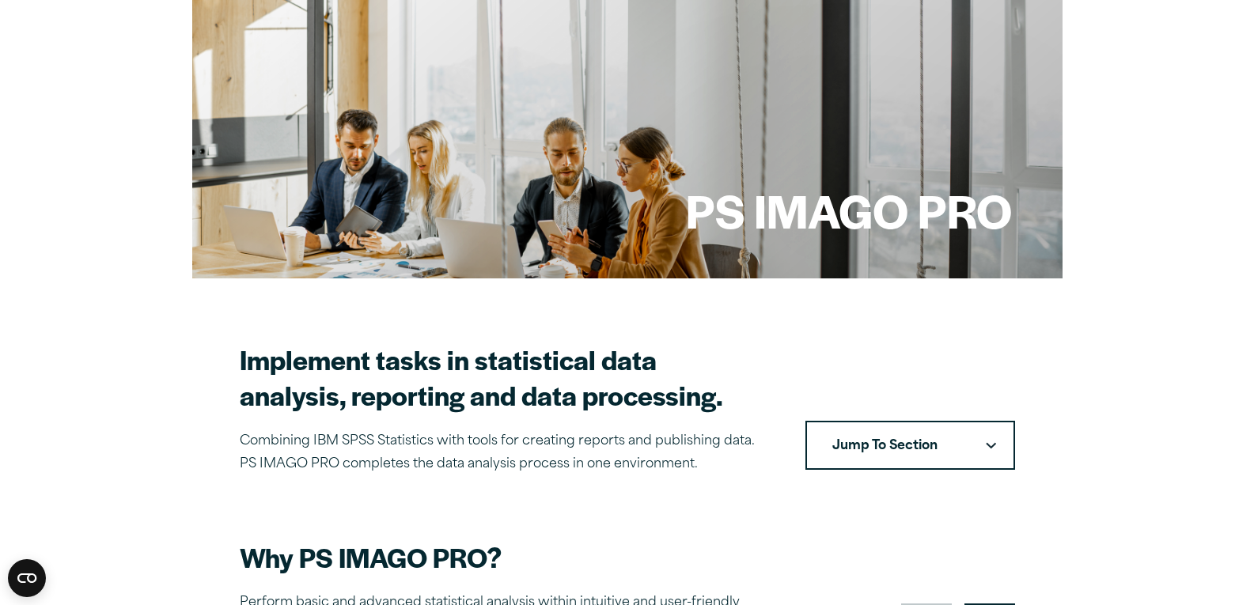
scroll to position [158, 0]
click at [959, 464] on button "Jump To Section" at bounding box center [910, 446] width 210 height 49
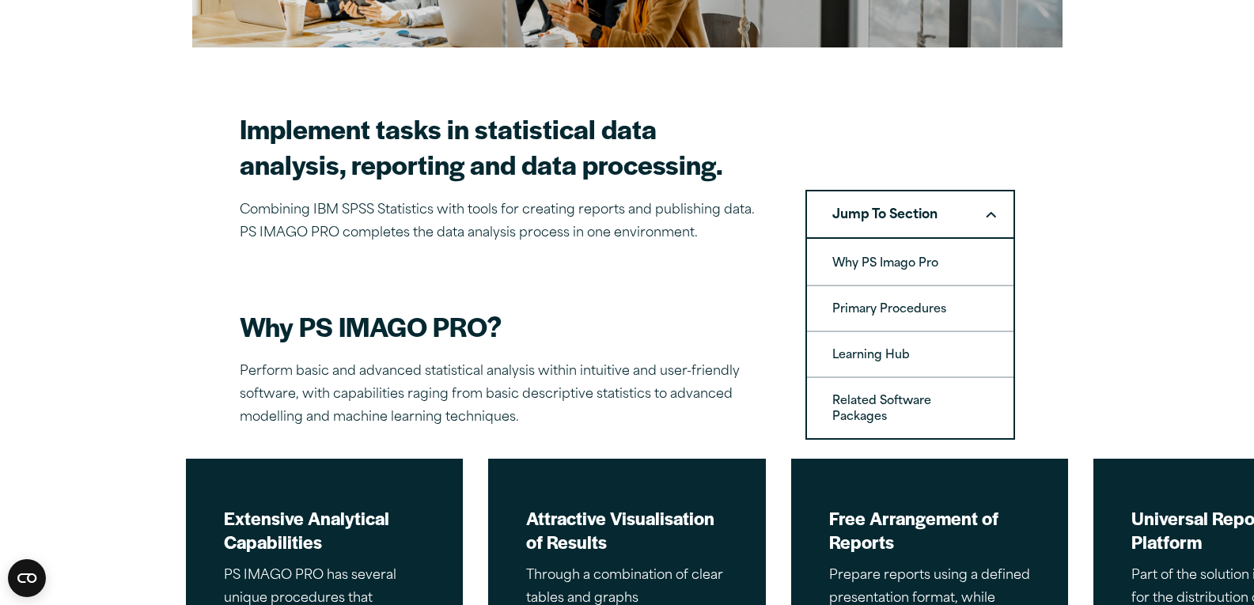
scroll to position [396, 0]
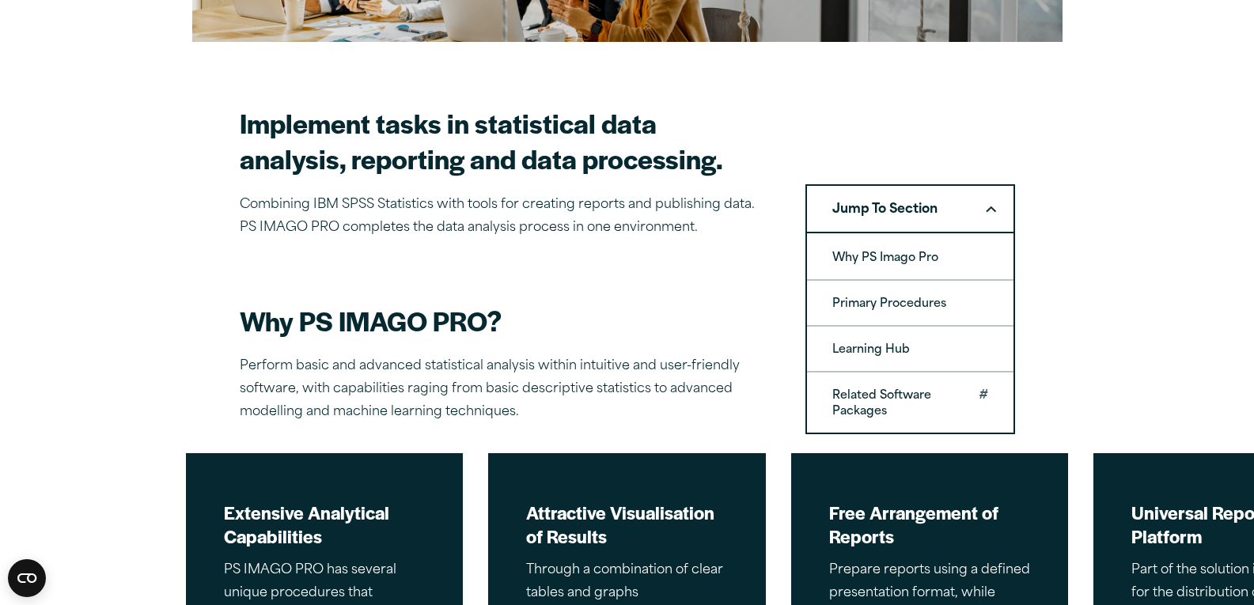
click at [903, 400] on link "Related Software Packages" at bounding box center [910, 403] width 206 height 60
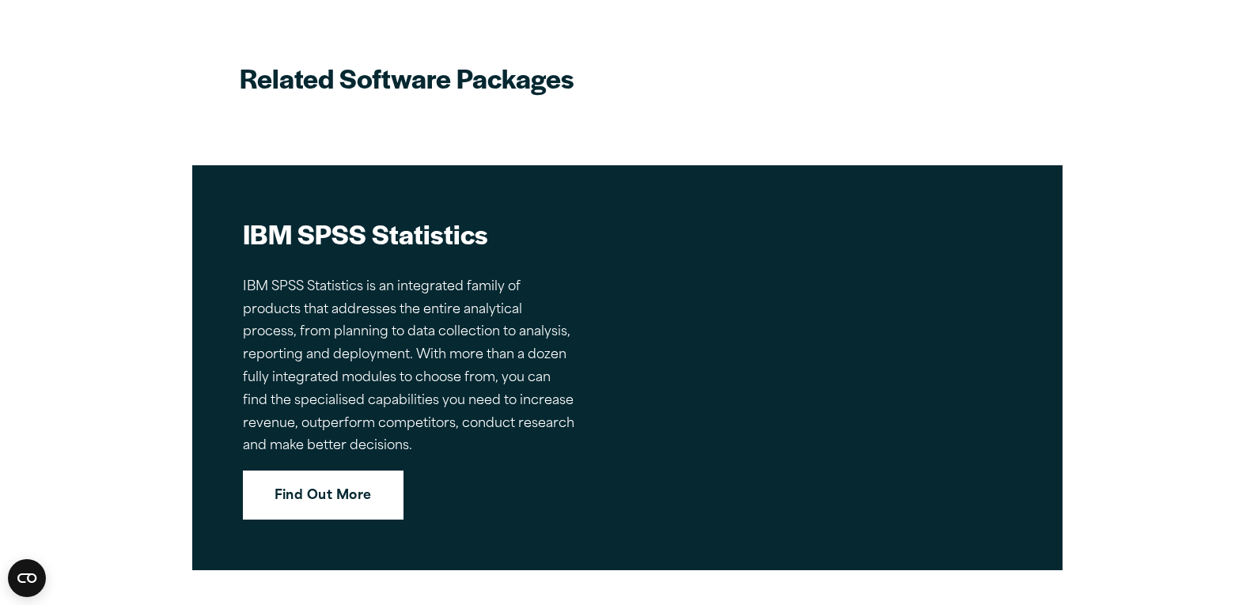
scroll to position [4004, 0]
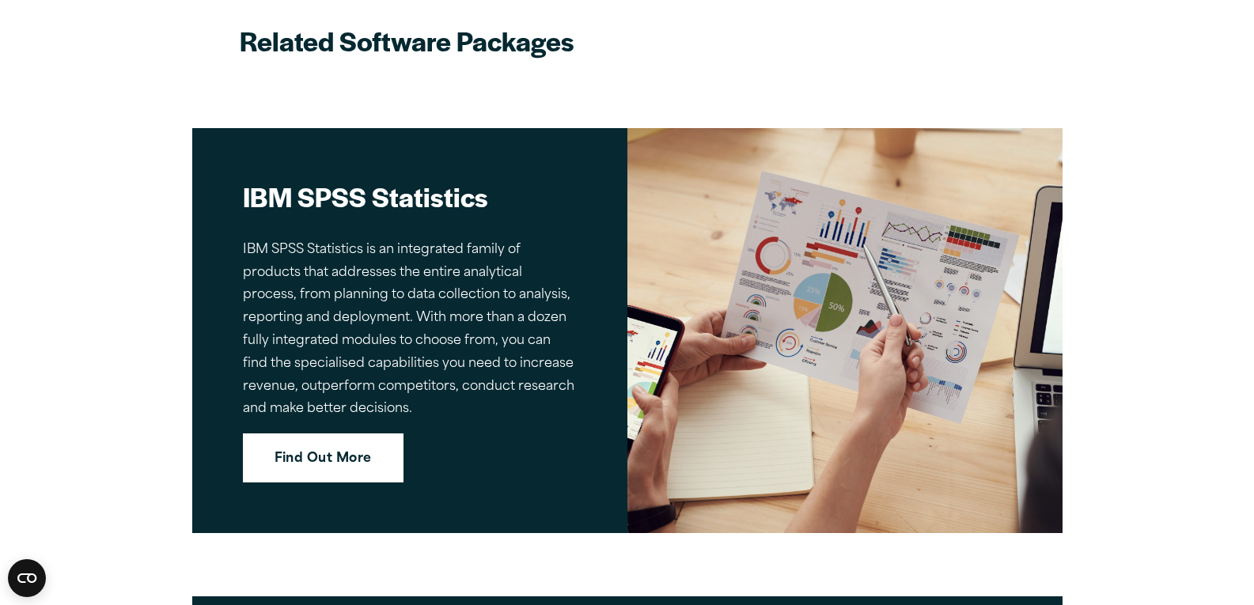
click at [362, 456] on link "Find Out More" at bounding box center [323, 458] width 161 height 49
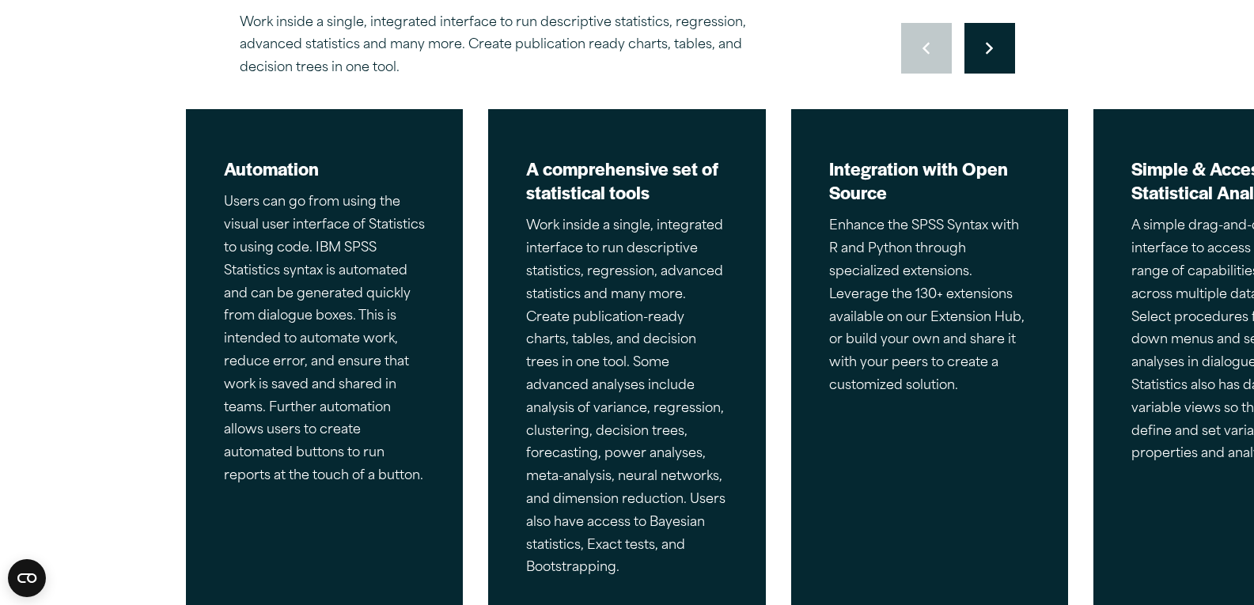
scroll to position [791, 0]
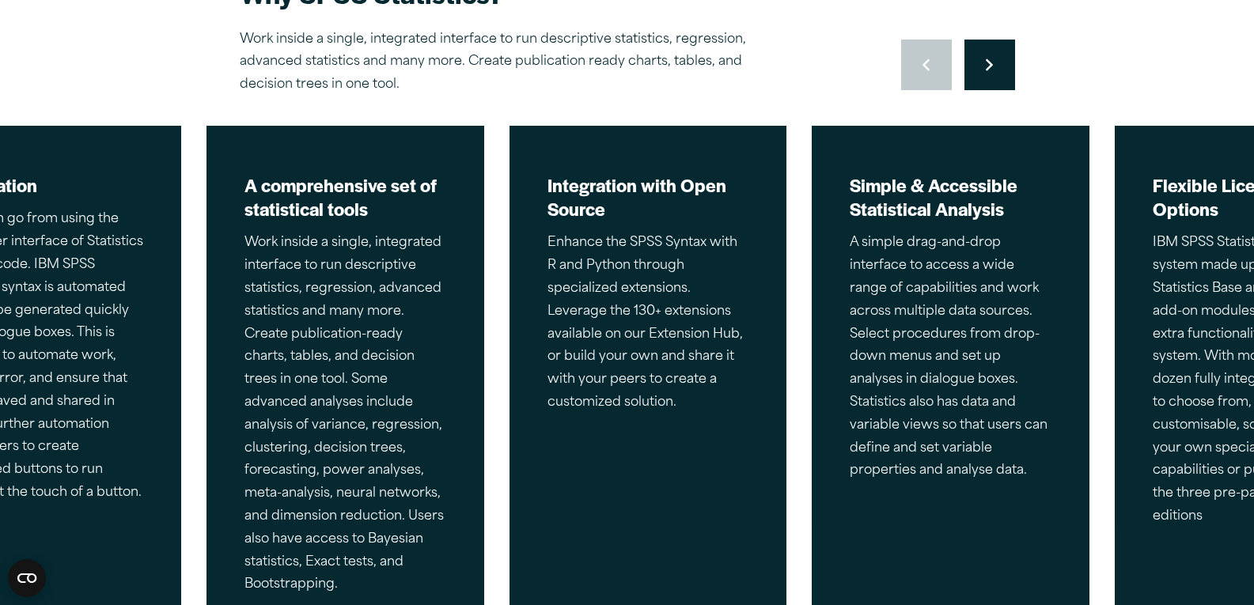
drag, startPoint x: 517, startPoint y: 225, endPoint x: 241, endPoint y: 226, distance: 276.1
click at [244, 226] on div "A comprehensive set of statistical tools Work inside a single, integrated inter…" at bounding box center [345, 384] width 202 height 423
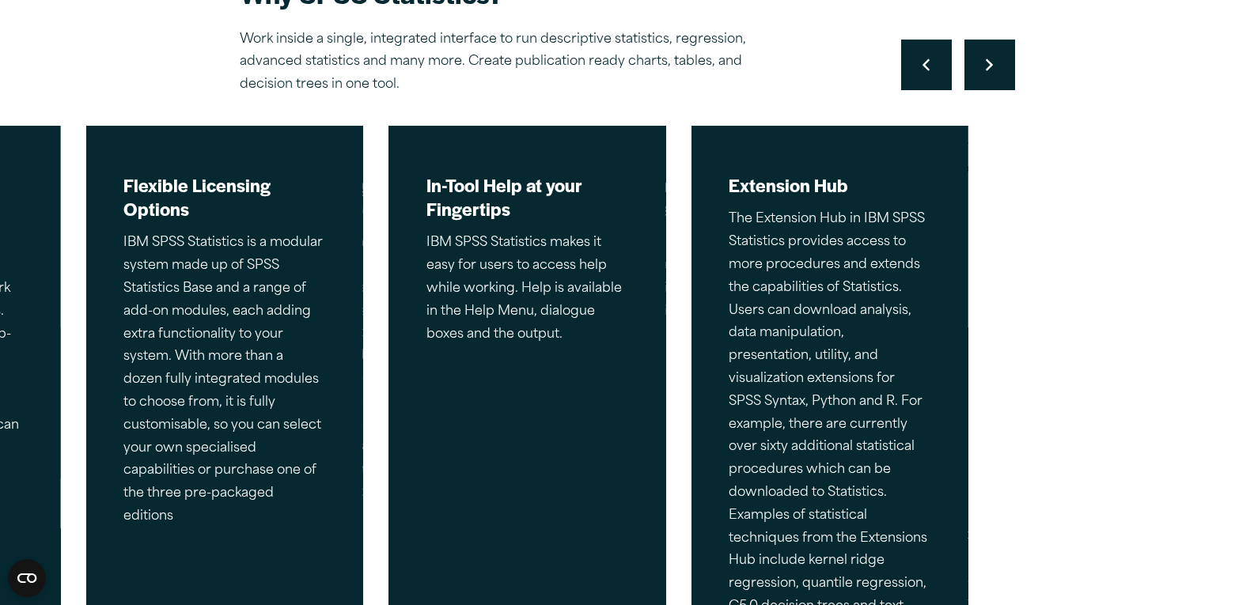
drag, startPoint x: 1074, startPoint y: 240, endPoint x: 321, endPoint y: 237, distance: 752.4
click at [321, 237] on div "Automation Users can go from using the visual user interface of Statistics to u…" at bounding box center [627, 403] width 1254 height 562
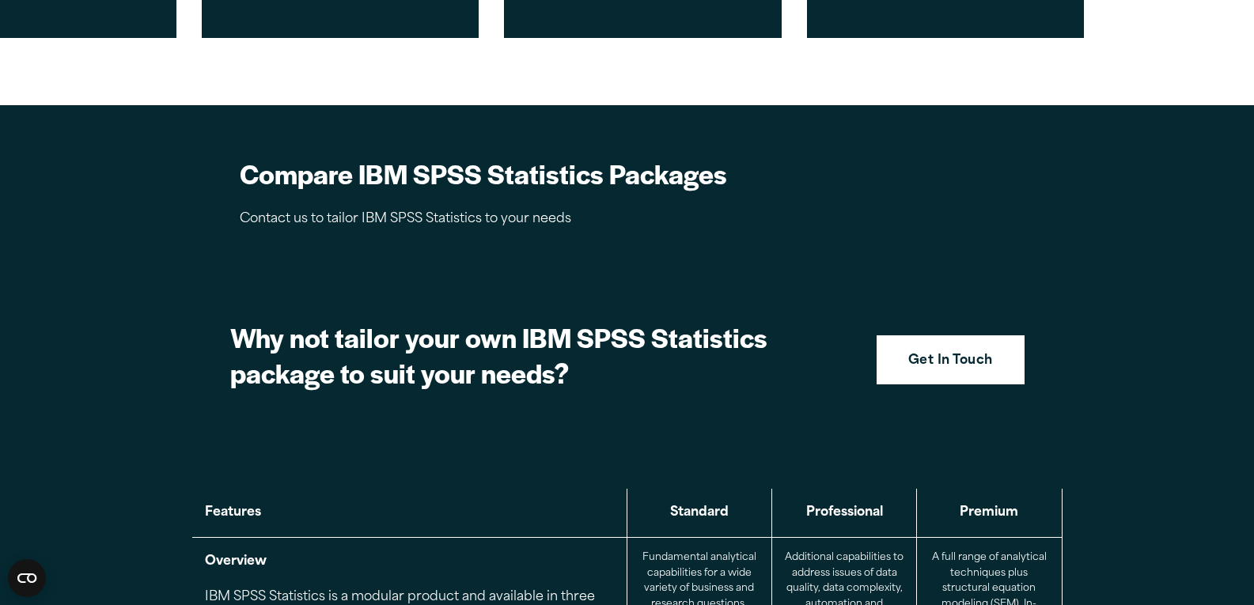
scroll to position [1741, 0]
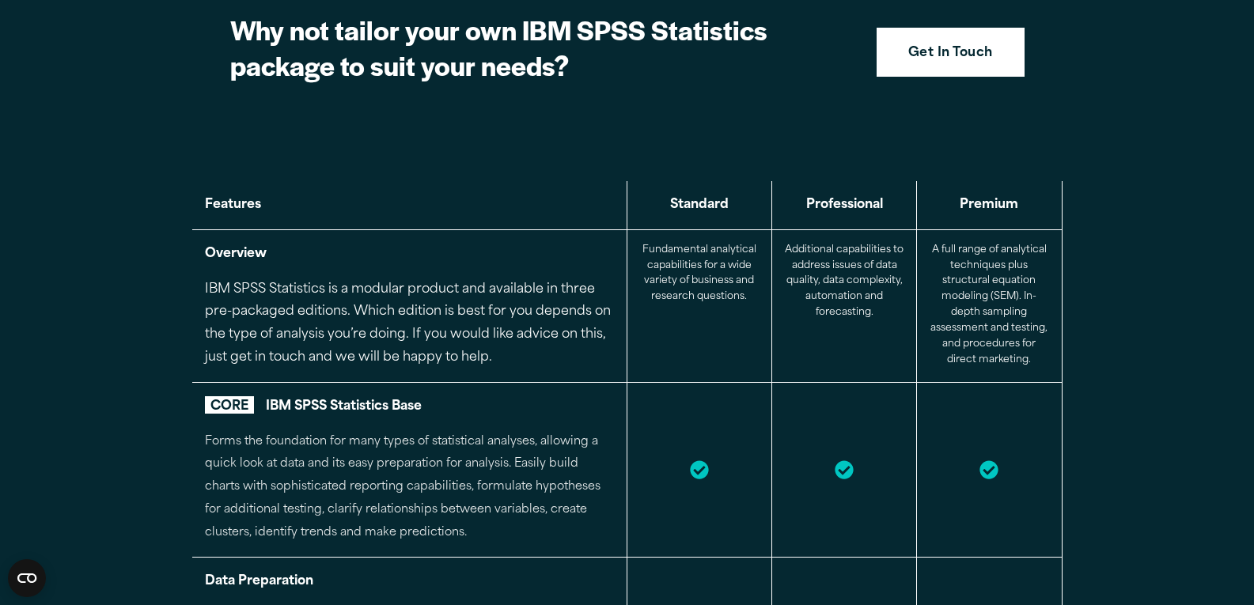
click at [705, 209] on th "Standard" at bounding box center [699, 205] width 145 height 48
click at [839, 206] on th "Professional" at bounding box center [844, 205] width 145 height 48
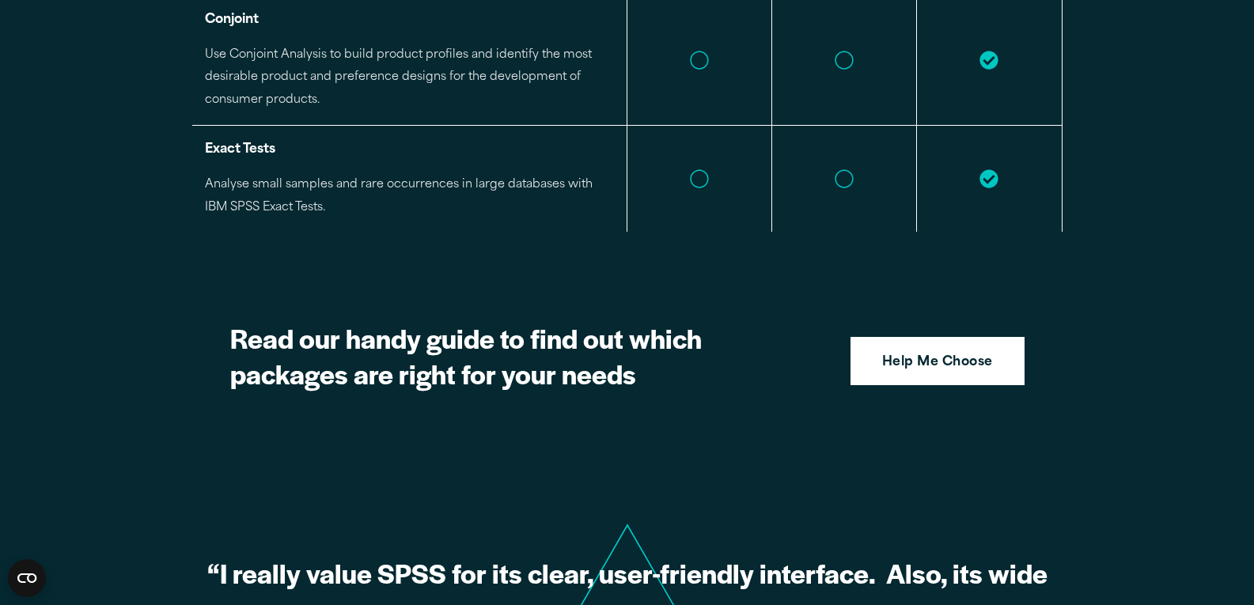
scroll to position [4114, 0]
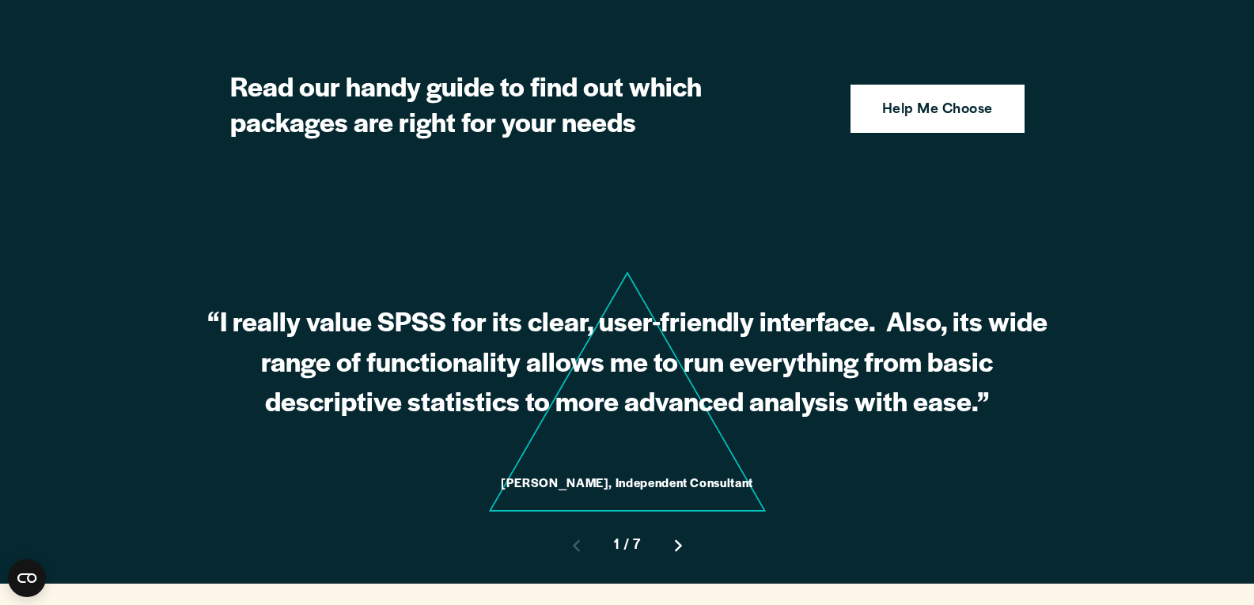
click at [691, 524] on button "Move to next slide" at bounding box center [678, 546] width 51 height 51
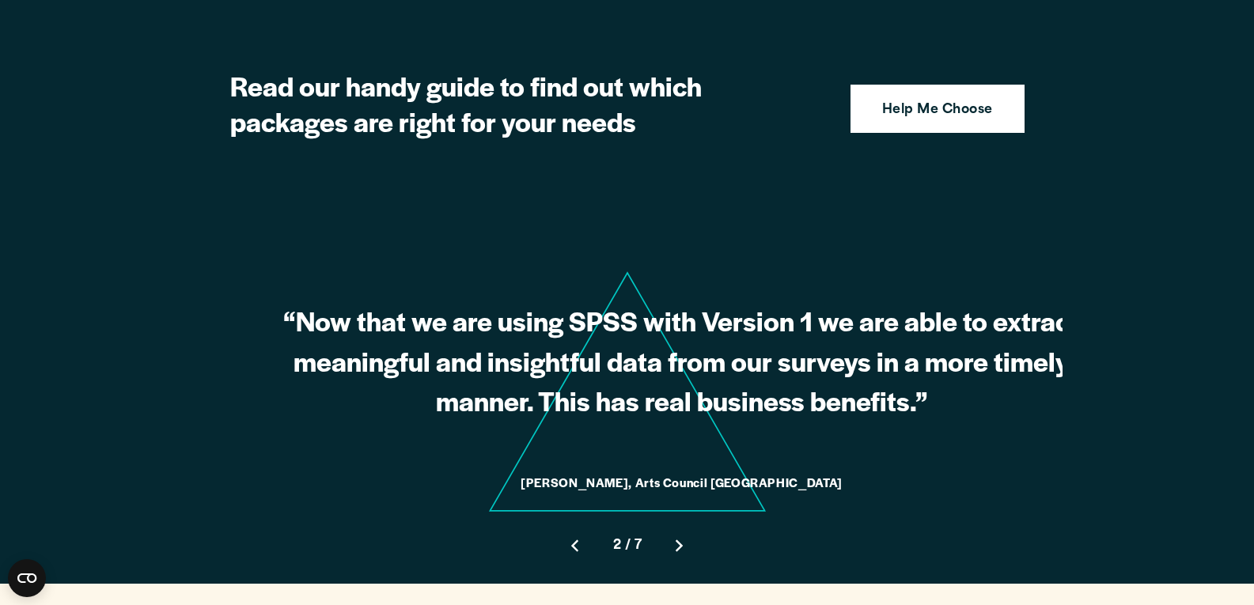
click at [690, 521] on button "Move to next slide" at bounding box center [679, 546] width 51 height 51
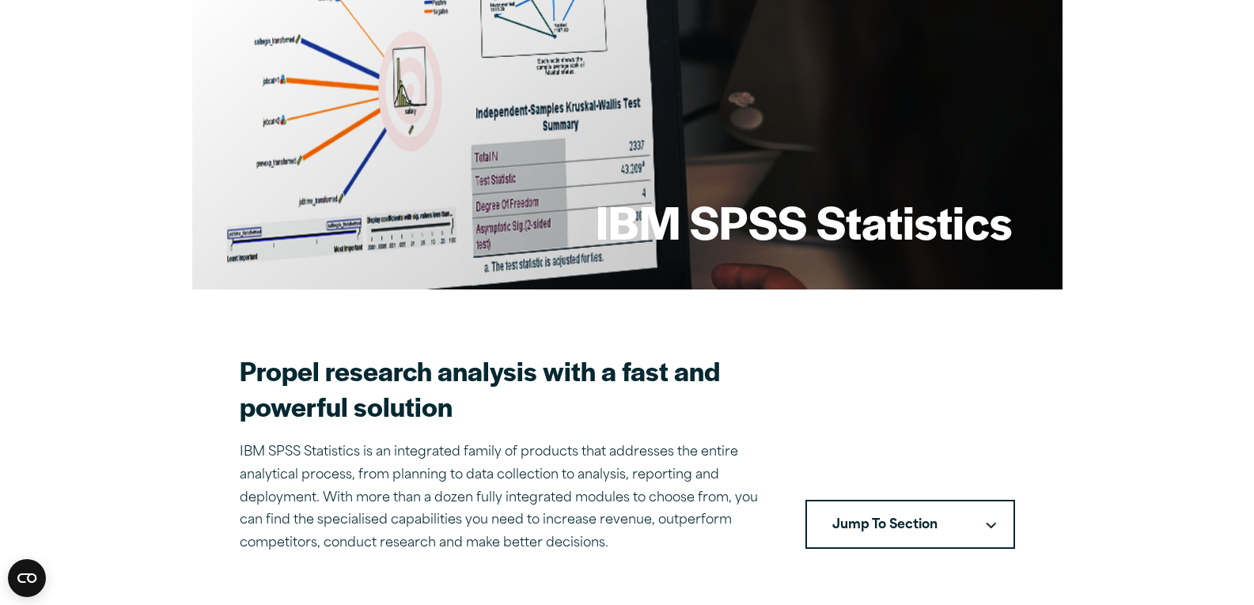
scroll to position [0, 0]
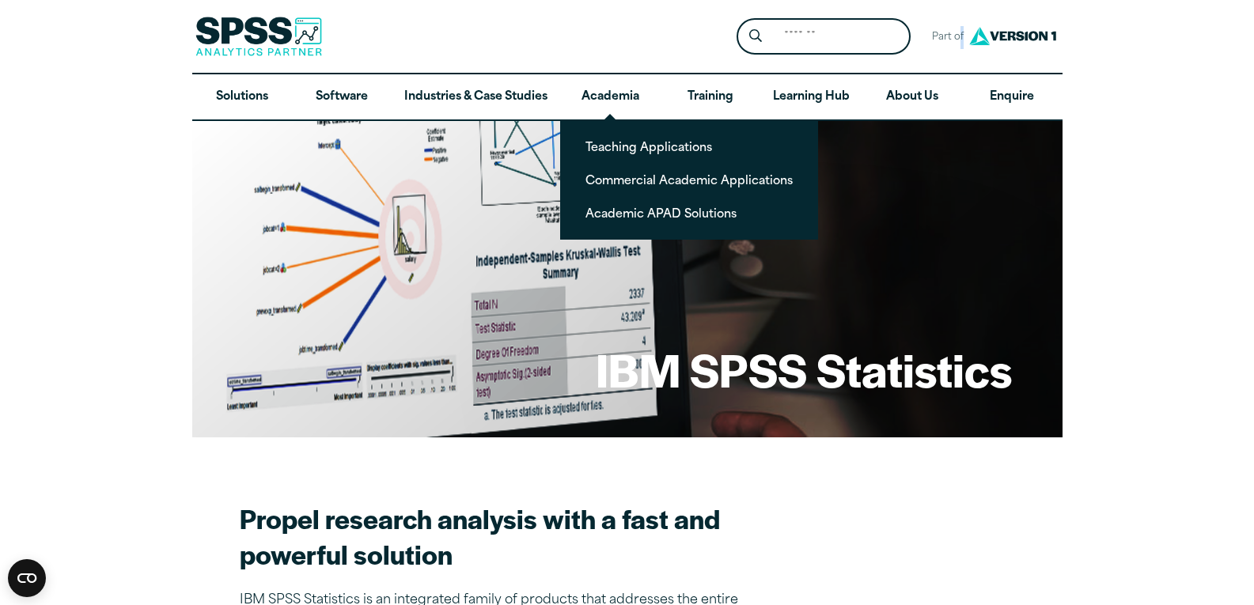
click at [963, 34] on span "Part of" at bounding box center [944, 37] width 42 height 23
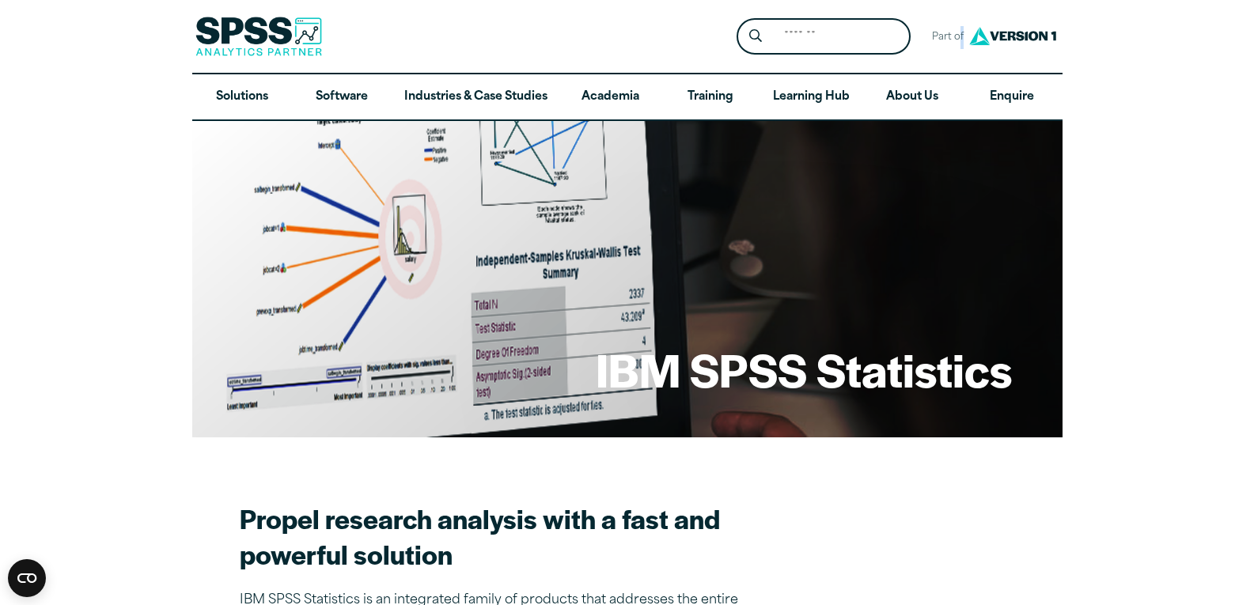
click at [997, 35] on img at bounding box center [1012, 35] width 95 height 29
click at [320, 32] on img at bounding box center [258, 37] width 127 height 40
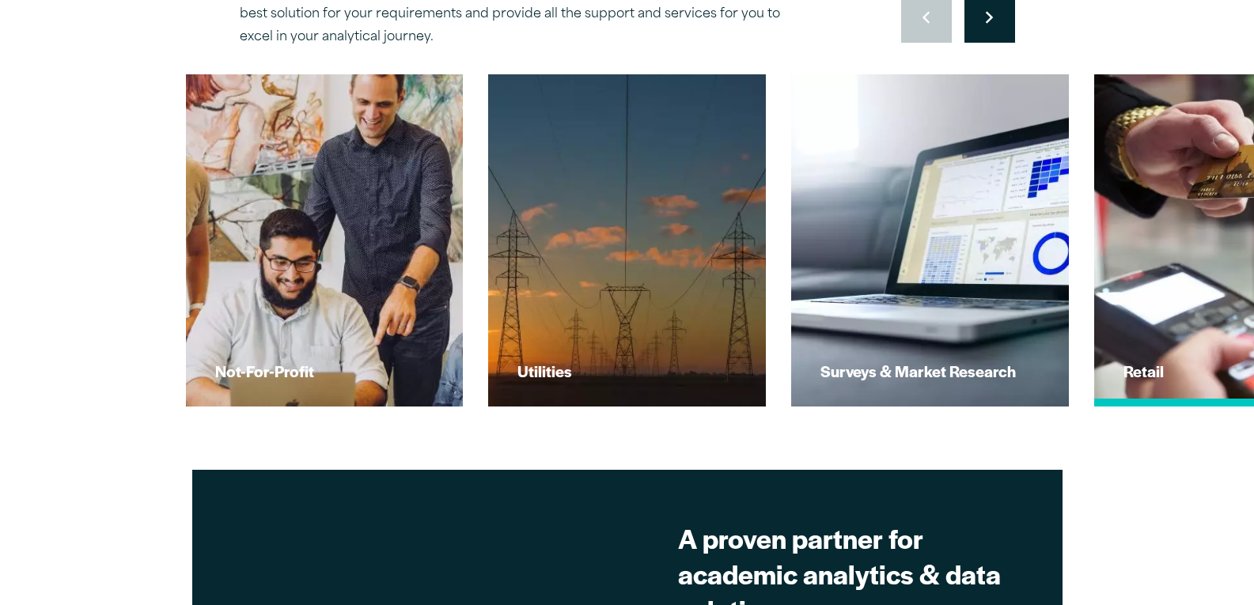
scroll to position [870, 0]
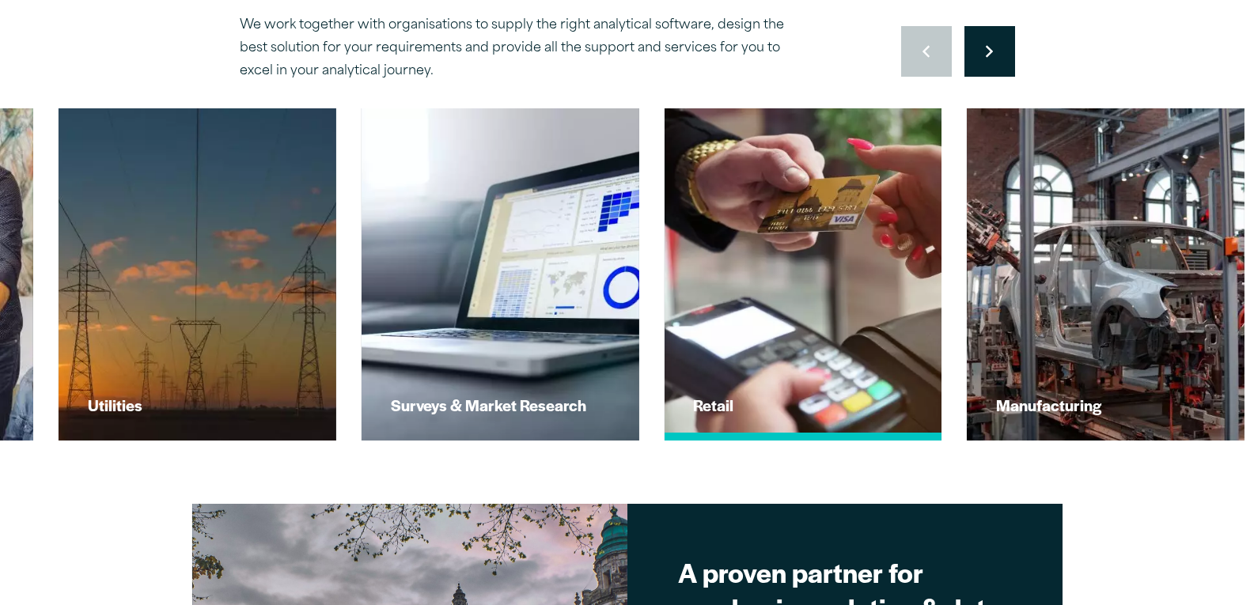
drag, startPoint x: 1091, startPoint y: 181, endPoint x: 0, endPoint y: 253, distance: 1093.4
click at [650, 253] on img at bounding box center [802, 275] width 305 height 366
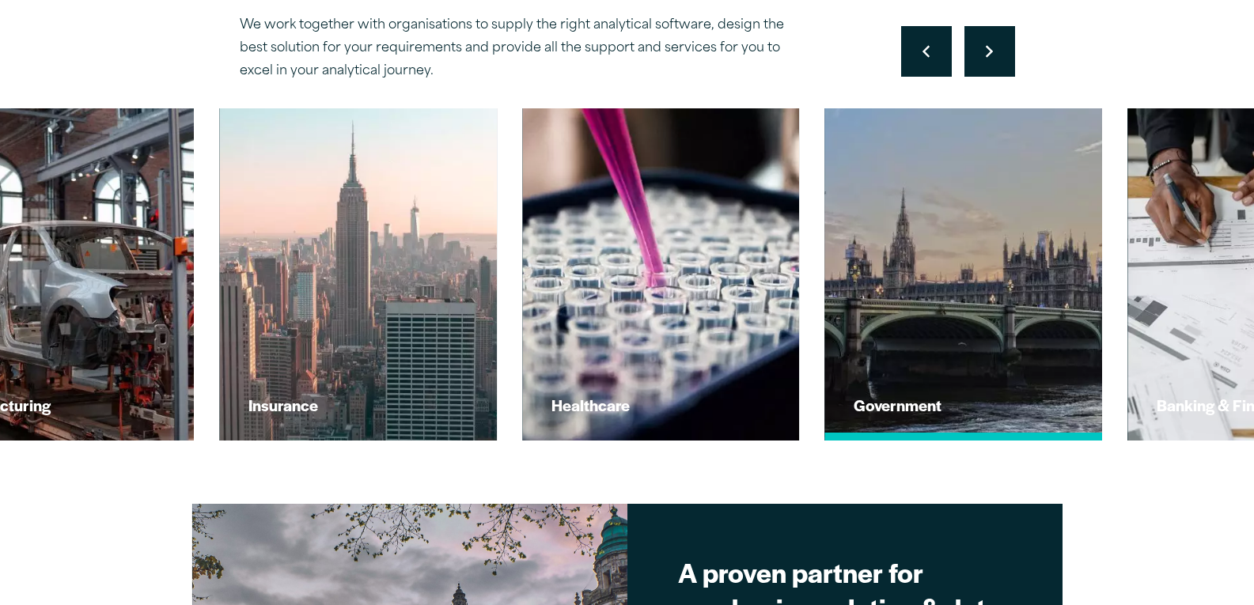
drag, startPoint x: 1115, startPoint y: 283, endPoint x: 0, endPoint y: 291, distance: 1114.8
click at [811, 291] on img at bounding box center [963, 275] width 305 height 366
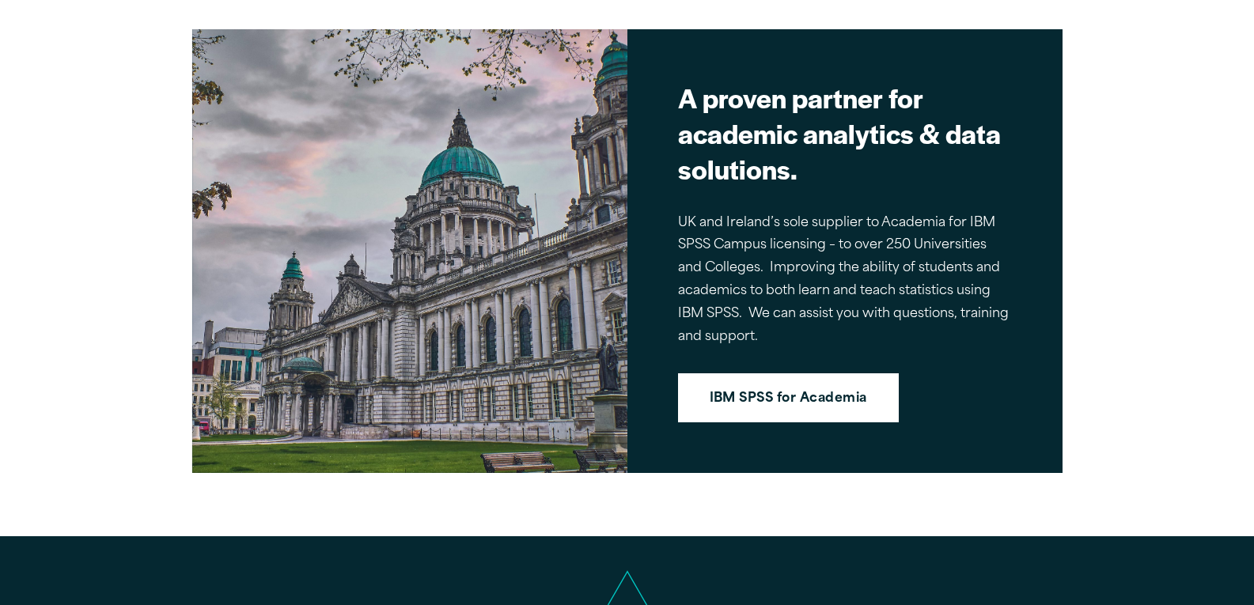
scroll to position [1266, 0]
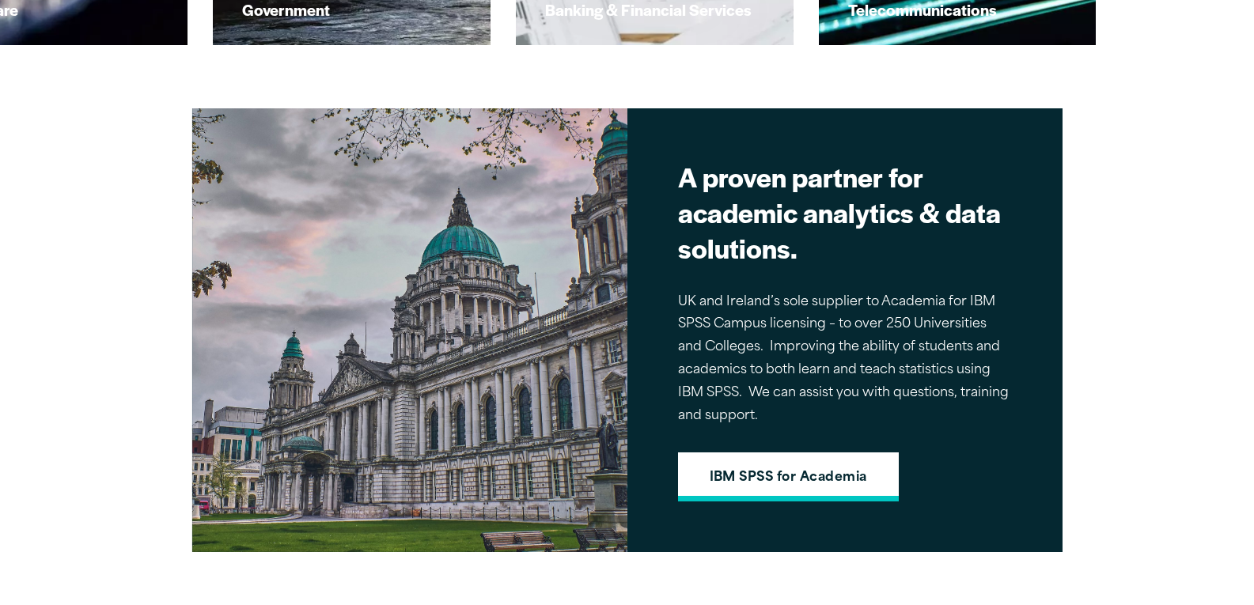
click at [778, 482] on link "IBM SPSS for Academia" at bounding box center [788, 477] width 221 height 49
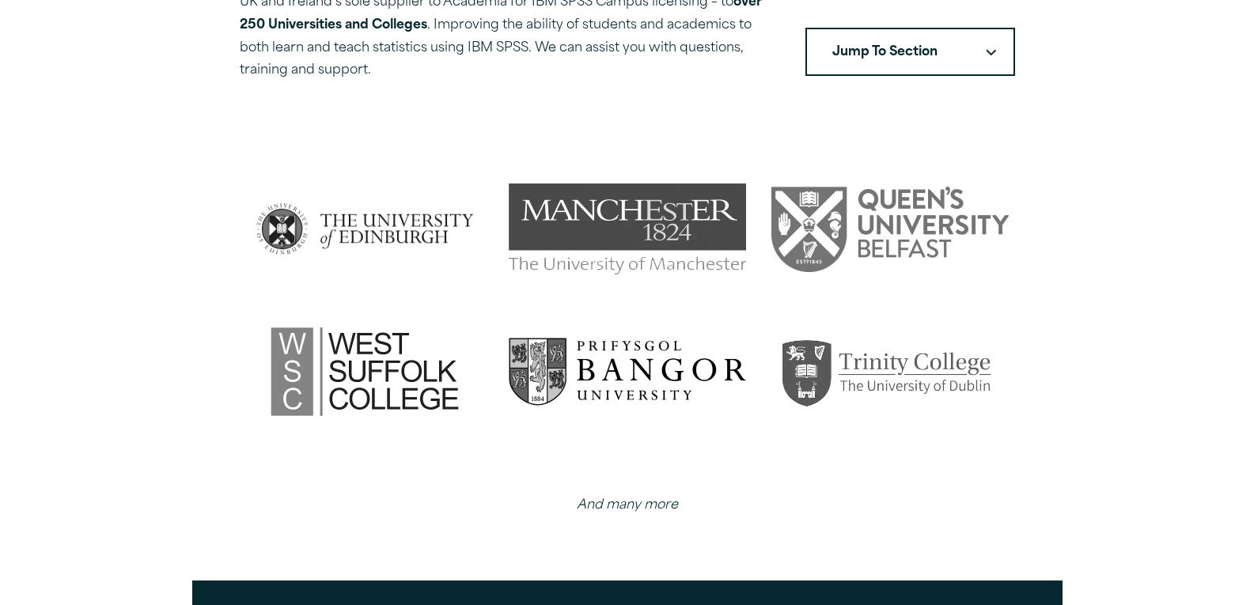
scroll to position [396, 0]
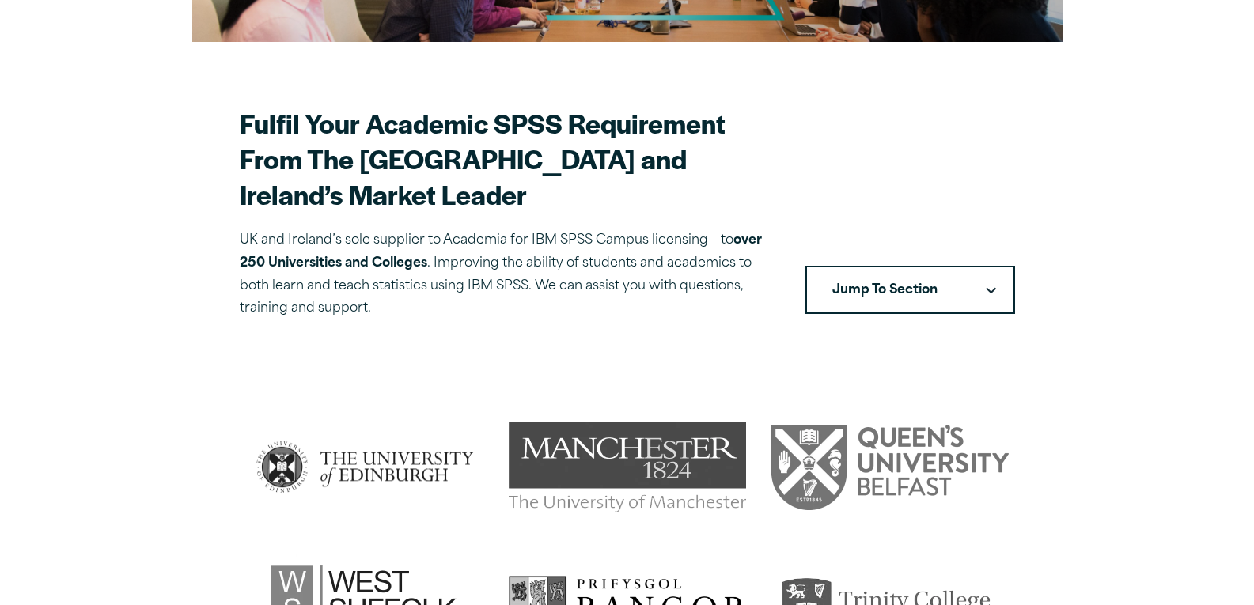
drag, startPoint x: 938, startPoint y: 227, endPoint x: 937, endPoint y: 235, distance: 8.0
click at [938, 229] on section "Fulfil Your Academic SPSS Requirement From The UK and Ireland’s Market Leader U…" at bounding box center [627, 212] width 775 height 215
click at [934, 266] on button "Jump To Section" at bounding box center [910, 290] width 210 height 49
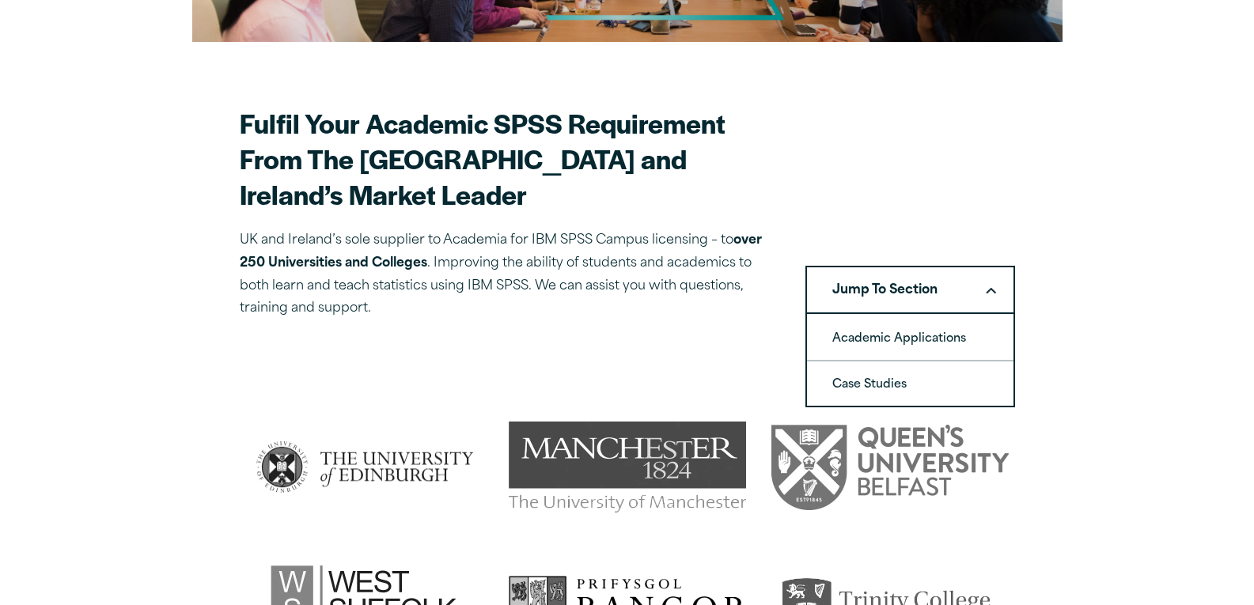
click at [934, 266] on button "Jump To Section" at bounding box center [910, 290] width 210 height 49
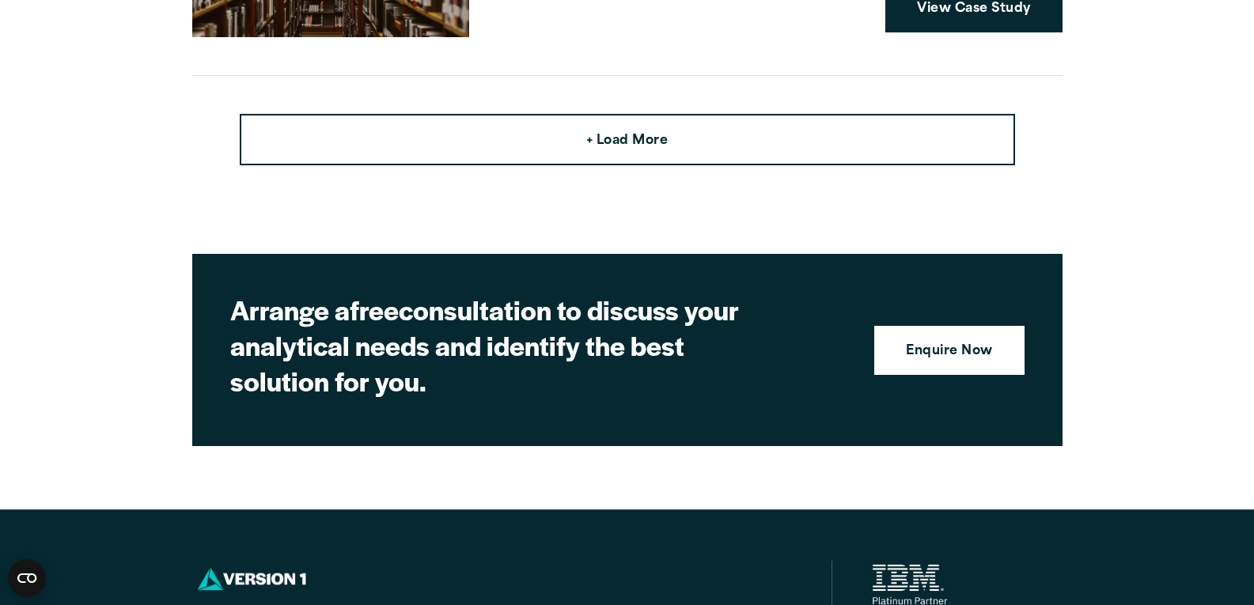
scroll to position [4457, 0]
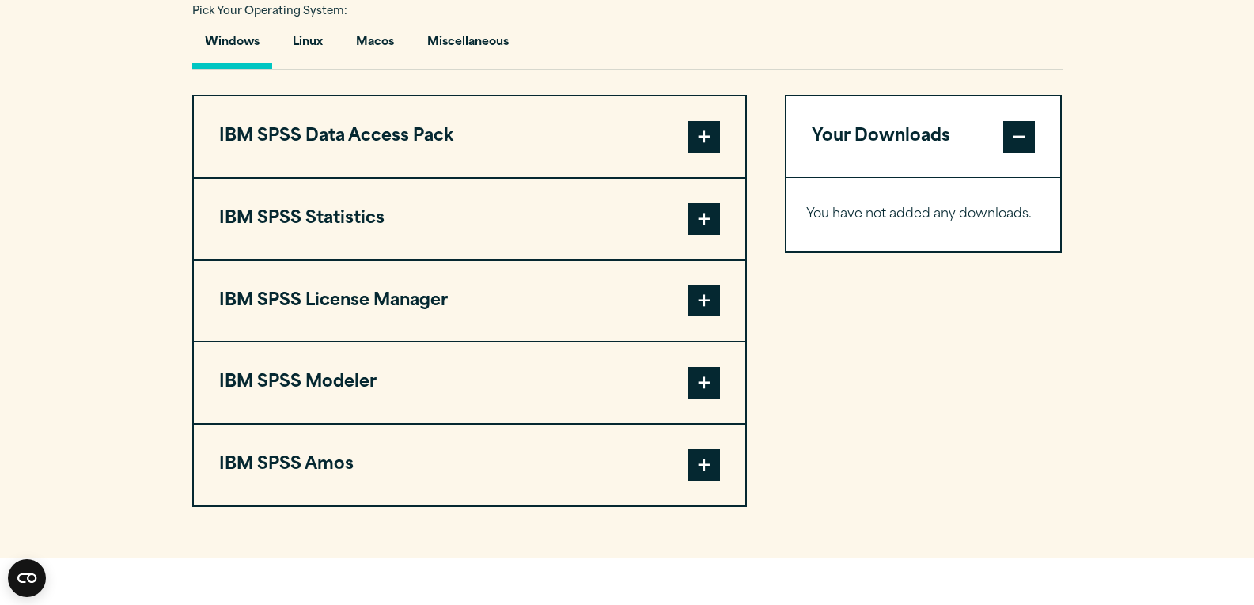
scroll to position [1108, 0]
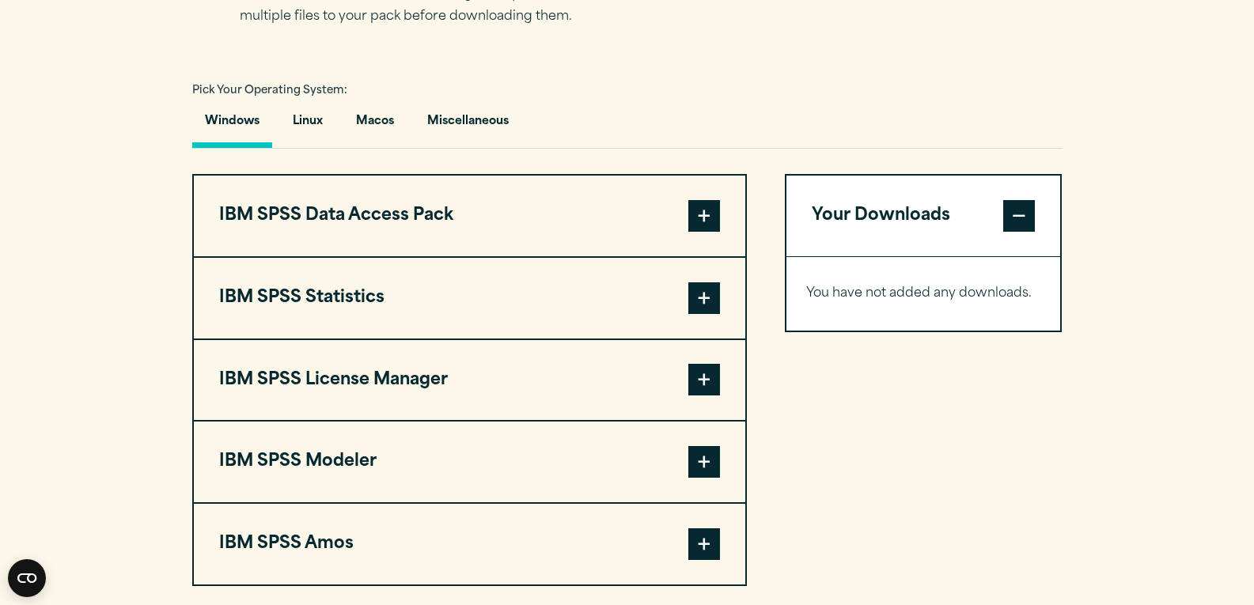
click at [246, 116] on button "Windows" at bounding box center [232, 125] width 80 height 45
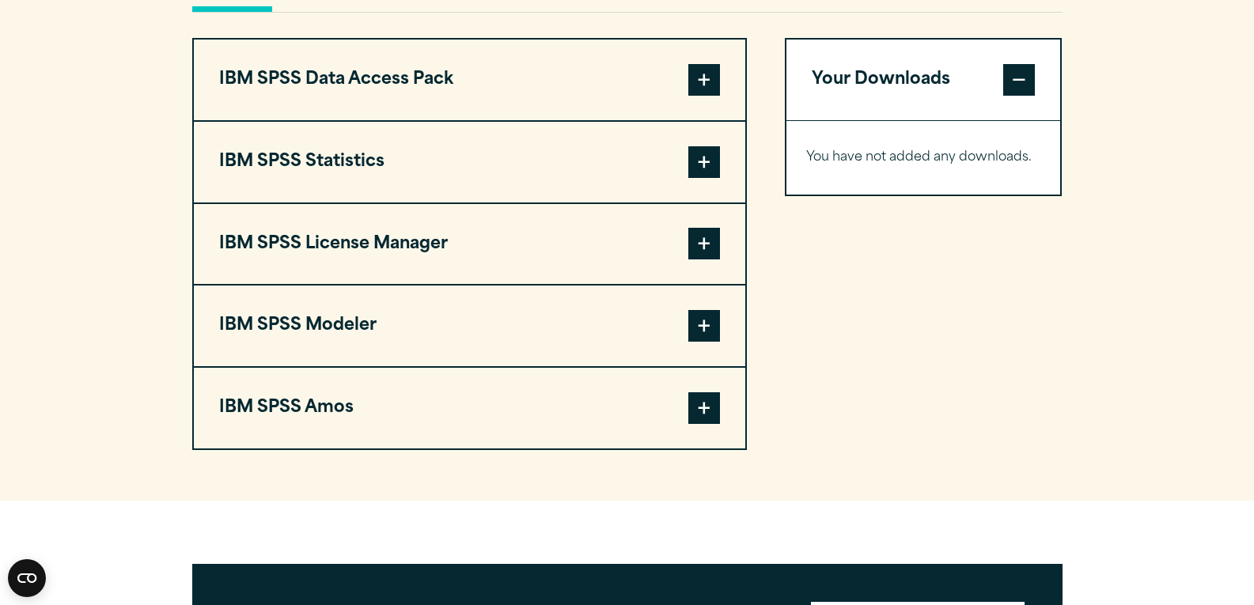
scroll to position [1266, 0]
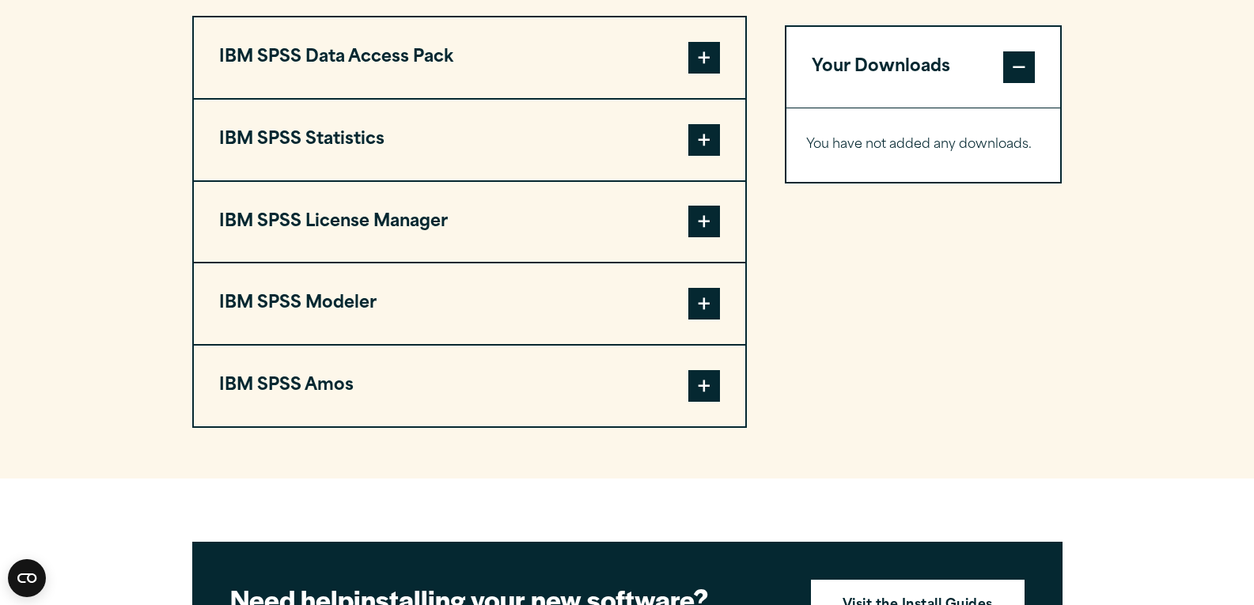
click at [696, 132] on span at bounding box center [704, 140] width 32 height 32
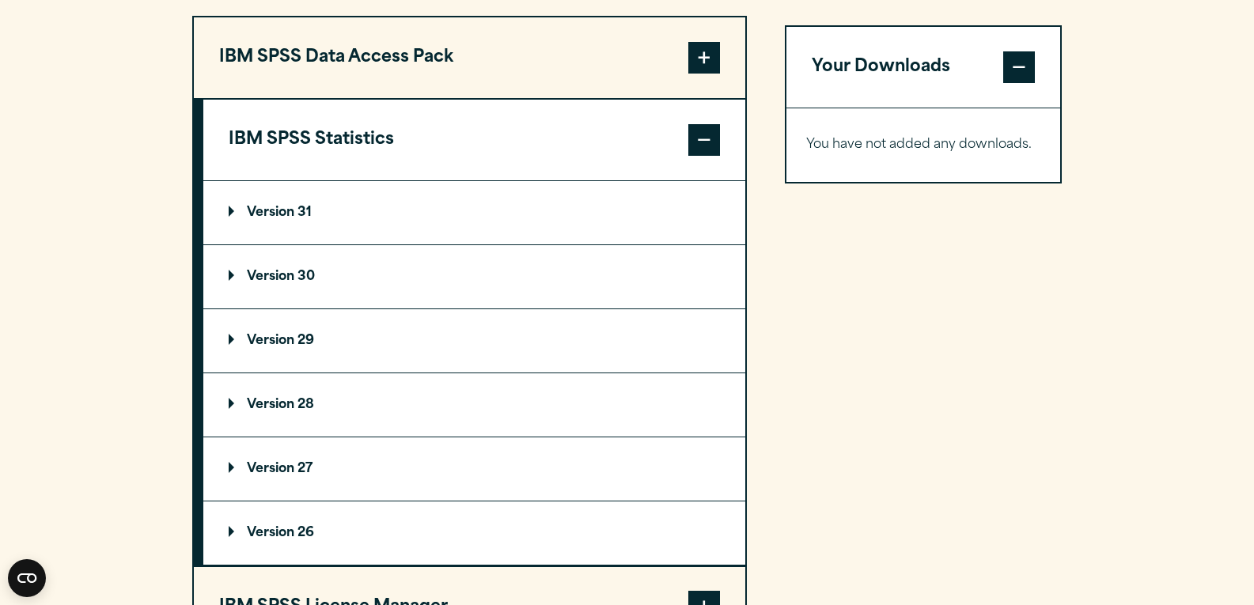
click at [294, 214] on p "Version 31" at bounding box center [270, 212] width 83 height 13
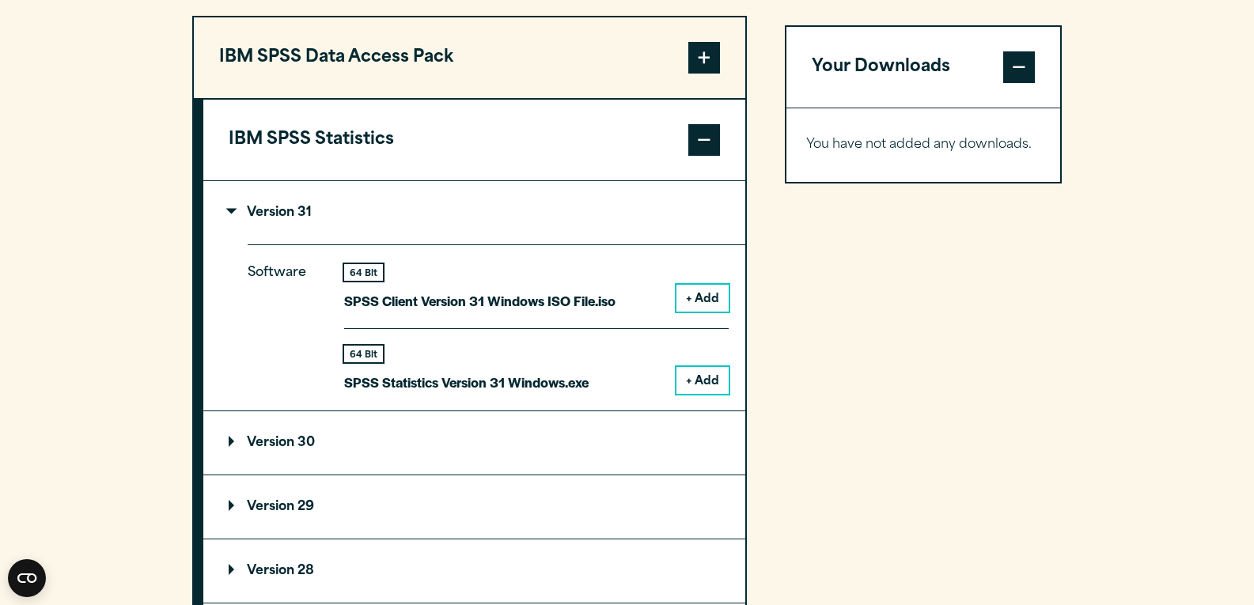
click at [555, 378] on p "SPSS Statistics Version 31 Windows.exe" at bounding box center [466, 382] width 244 height 23
click at [716, 392] on button "+ Add" at bounding box center [702, 380] width 52 height 27
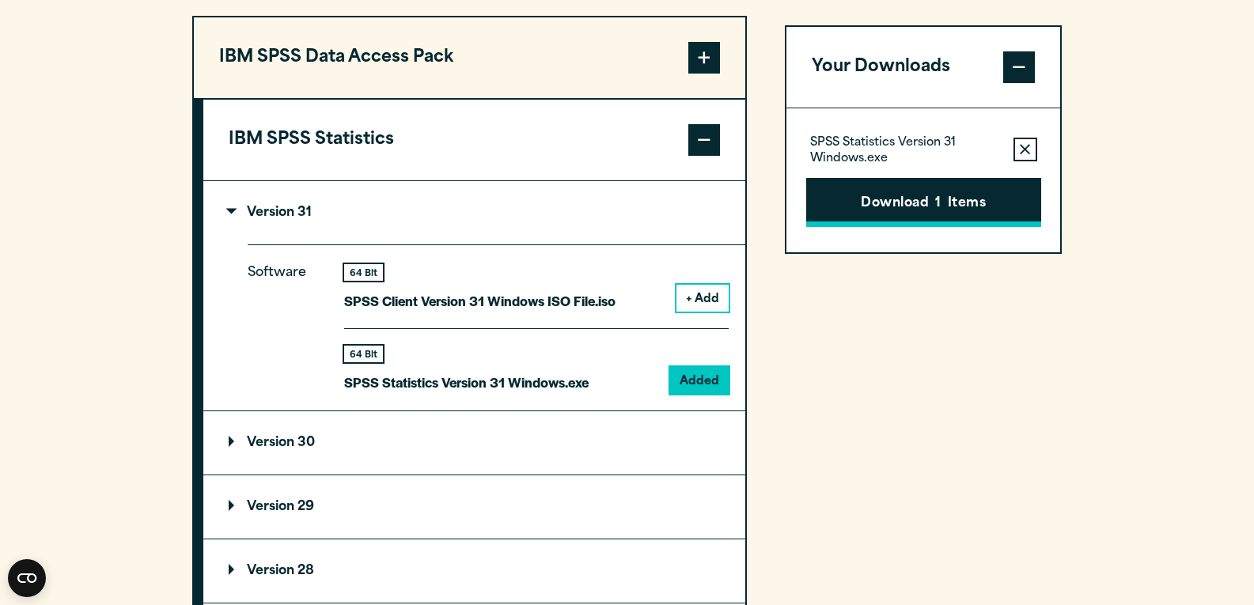
click at [962, 197] on button "Download 1 Items" at bounding box center [923, 202] width 235 height 49
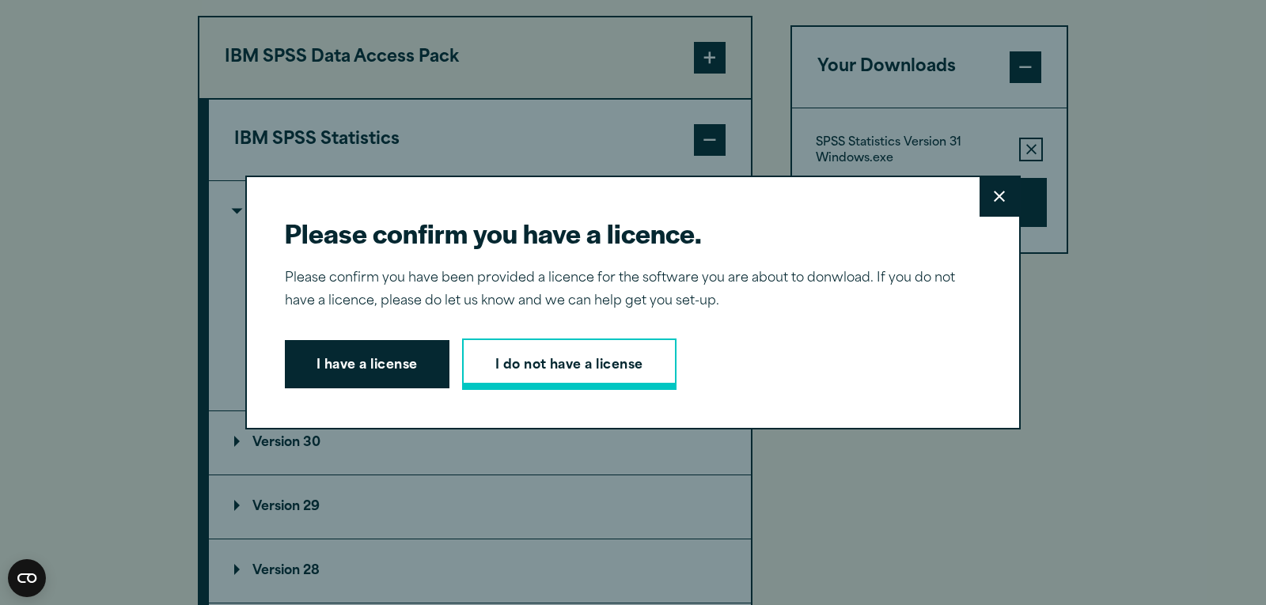
click at [516, 367] on link "I do not have a license" at bounding box center [569, 365] width 214 height 52
click at [400, 366] on button "I have a license" at bounding box center [367, 364] width 165 height 49
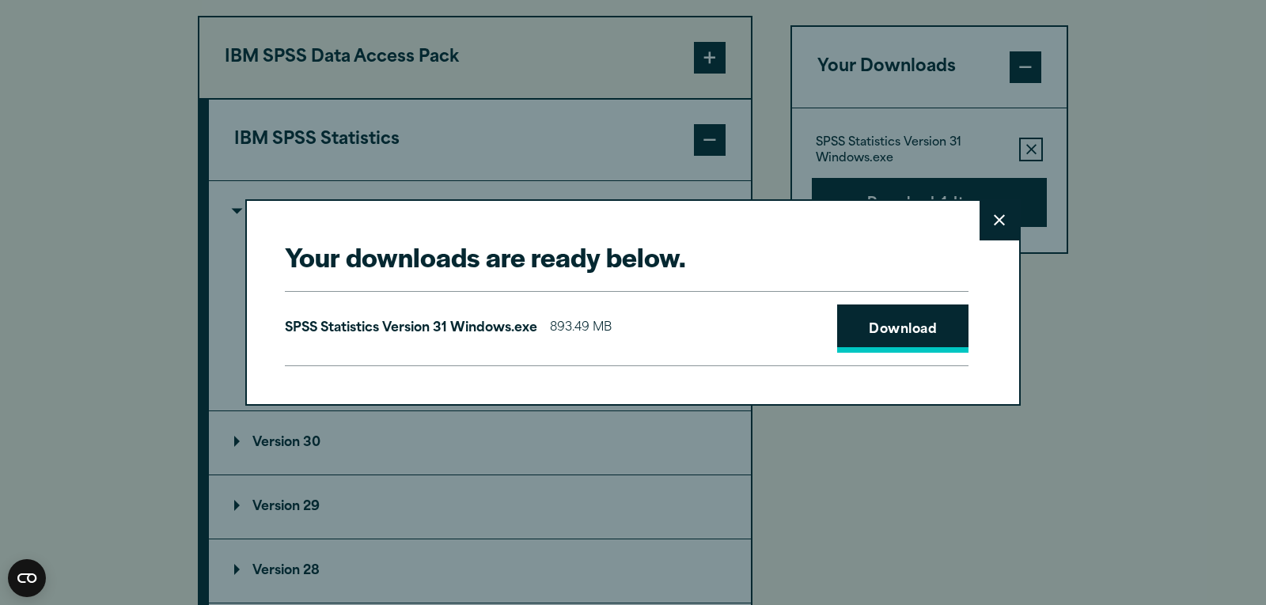
click at [917, 318] on link "Download" at bounding box center [902, 329] width 131 height 49
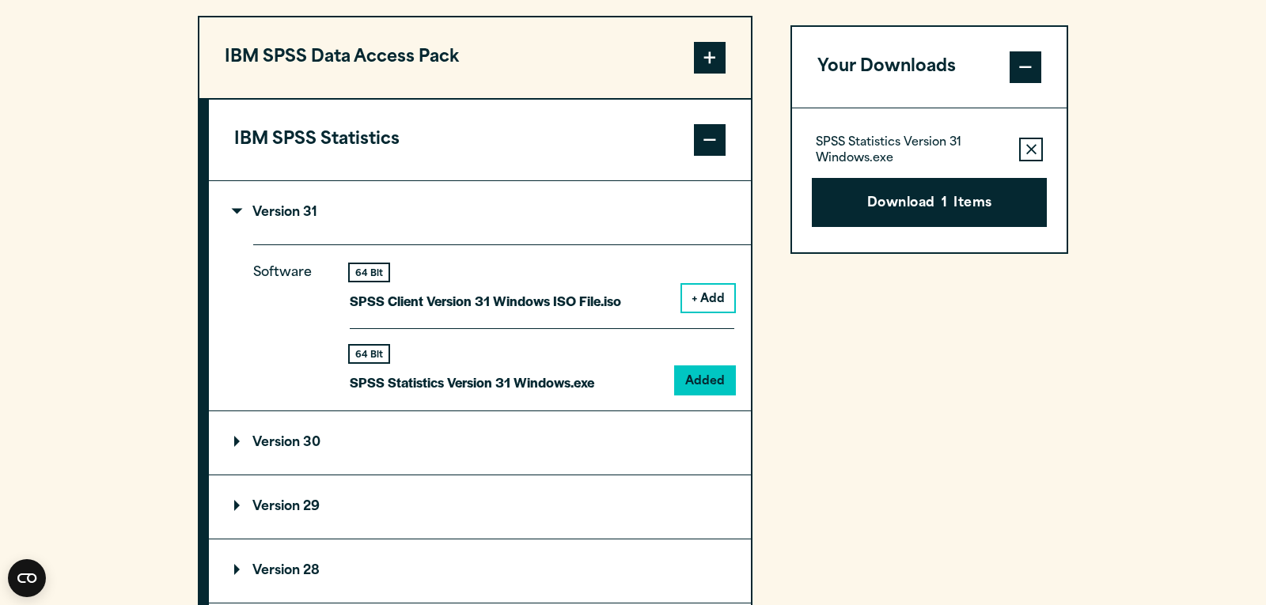
drag, startPoint x: 1154, startPoint y: 182, endPoint x: 1116, endPoint y: 136, distance: 60.1
click at [1154, 182] on div "Your downloads are ready below. Close SPSS Statistics Version 31 Windows.exe 89…" at bounding box center [633, 302] width 1266 height 605
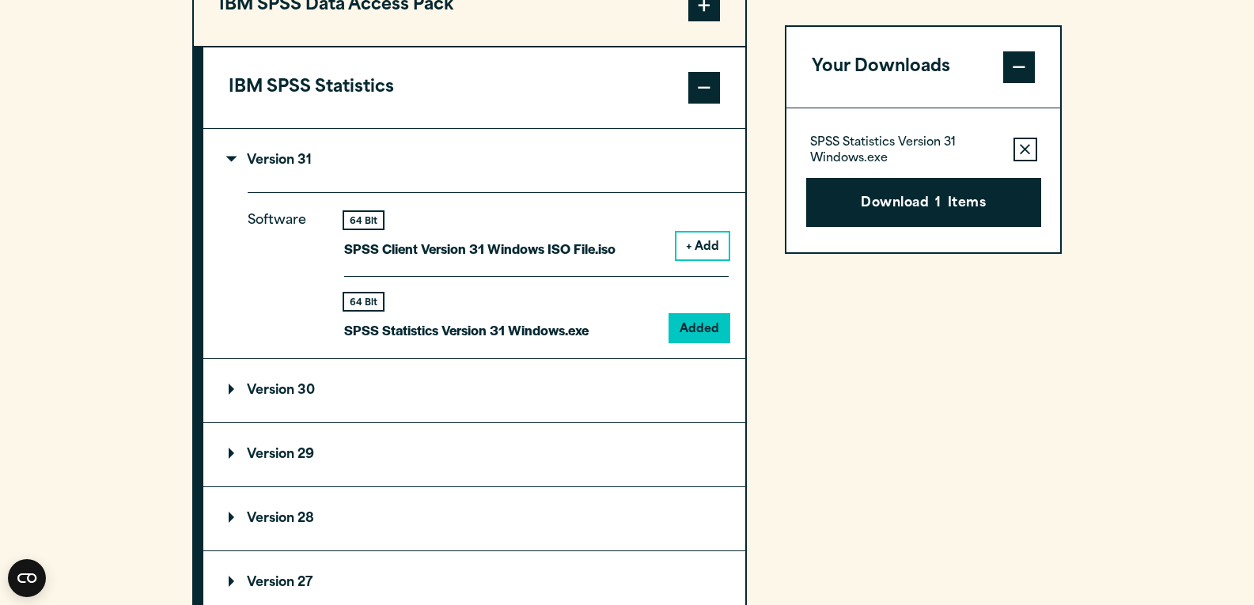
scroll to position [1345, 0]
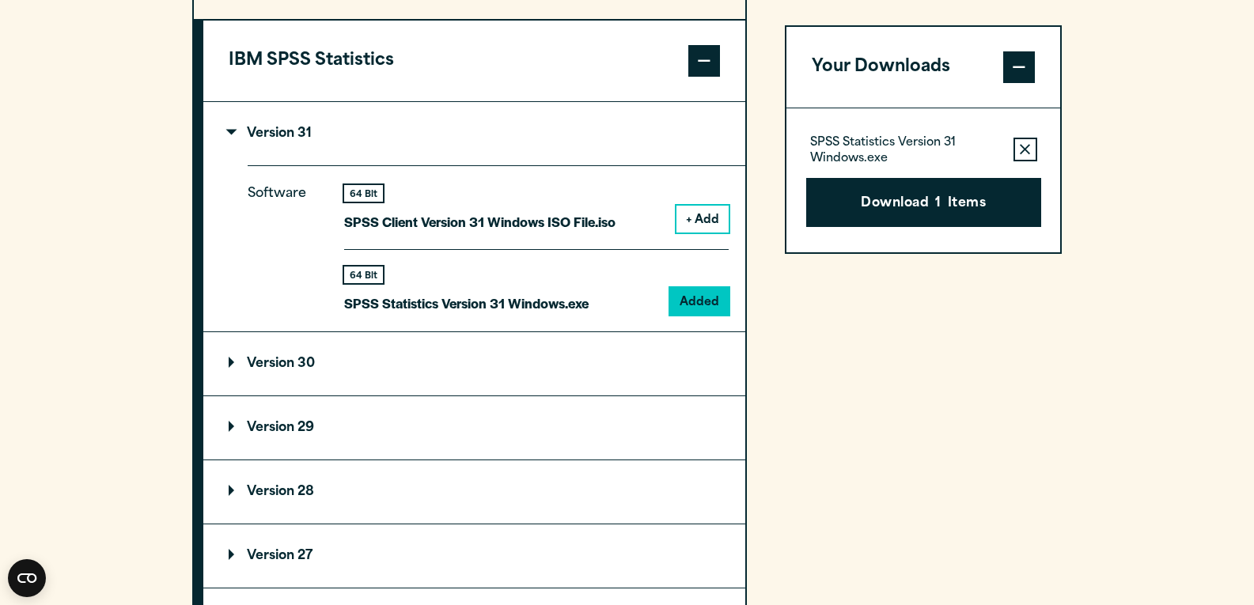
drag, startPoint x: 1090, startPoint y: 459, endPoint x: 1099, endPoint y: 463, distance: 9.6
click at [1093, 460] on section "Select your software downloads Use the table below to find and navigate to your…" at bounding box center [627, 296] width 1254 height 1309
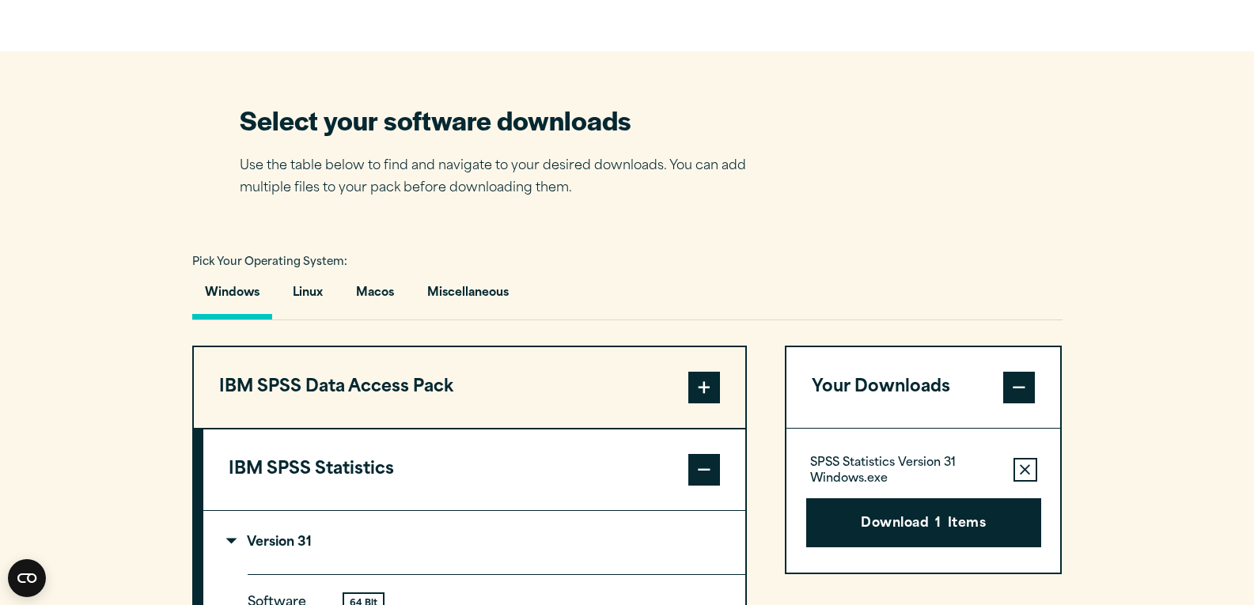
scroll to position [870, 0]
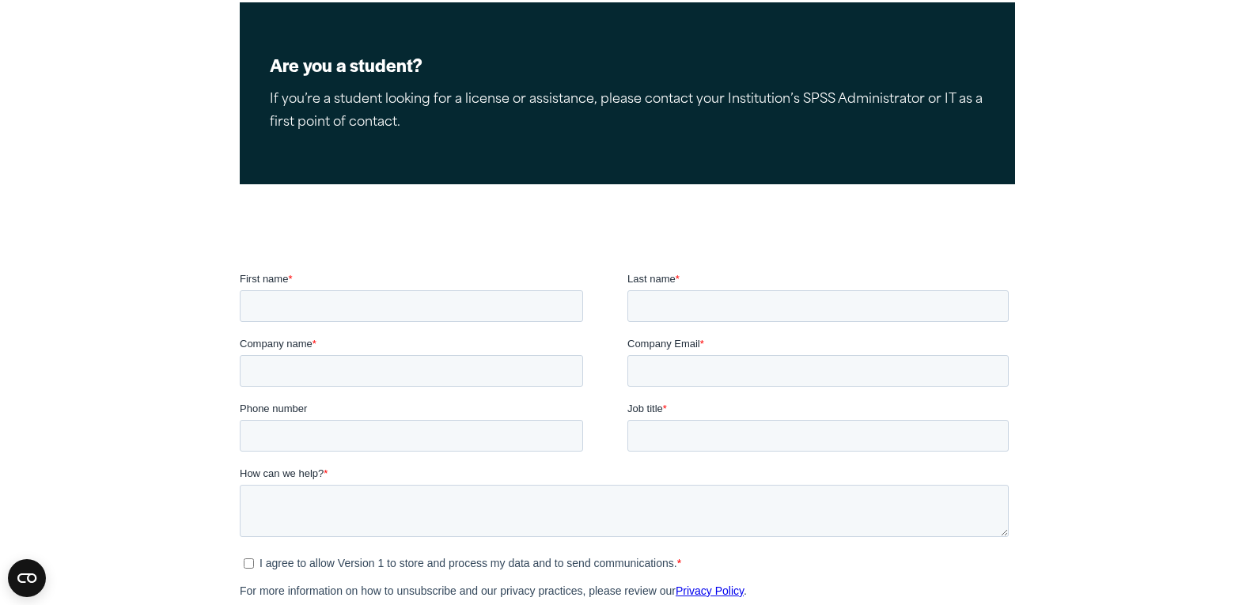
scroll to position [316, 0]
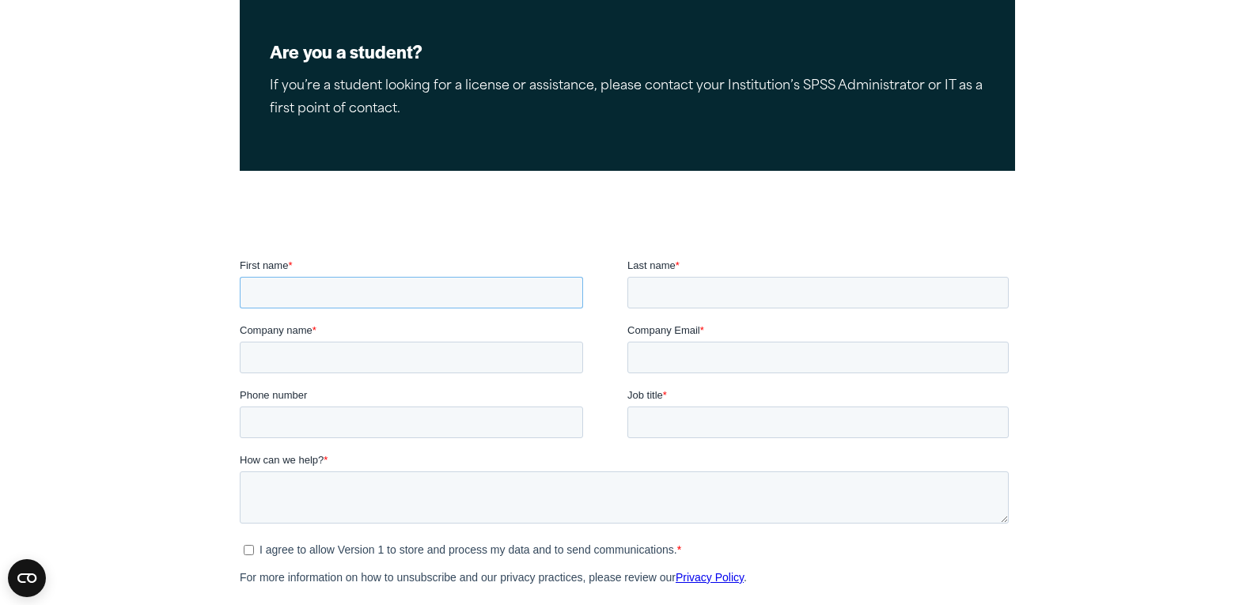
click at [301, 296] on input "First name *" at bounding box center [410, 293] width 343 height 32
type input "********"
type input "**********"
type input "*********"
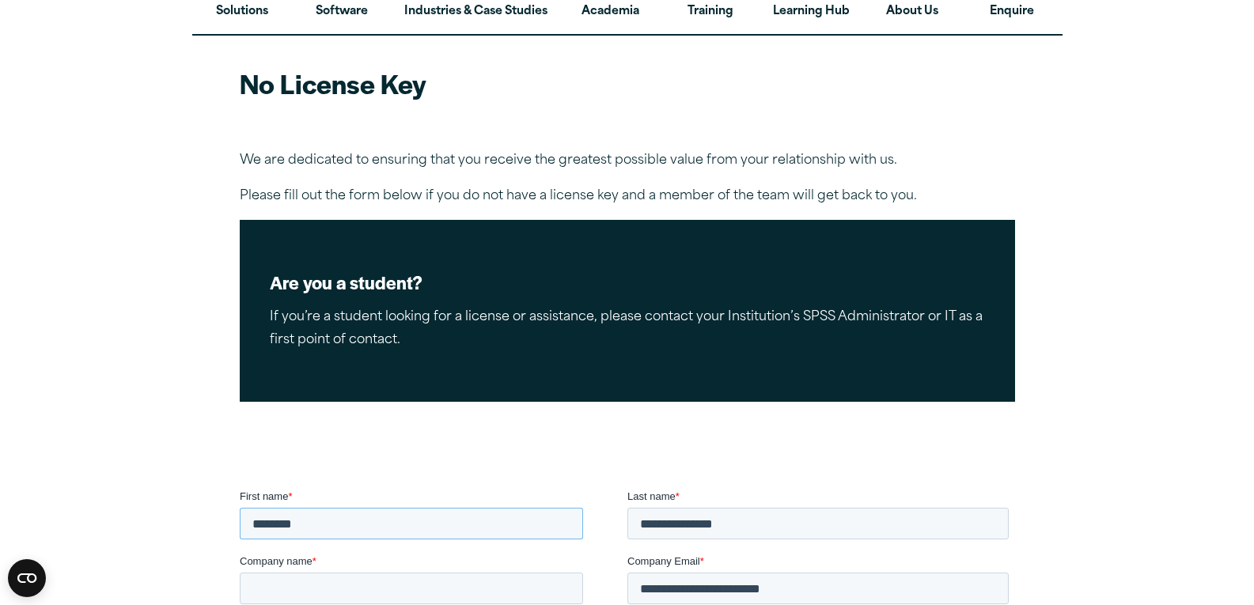
scroll to position [0, 0]
